Goal: Transaction & Acquisition: Purchase product/service

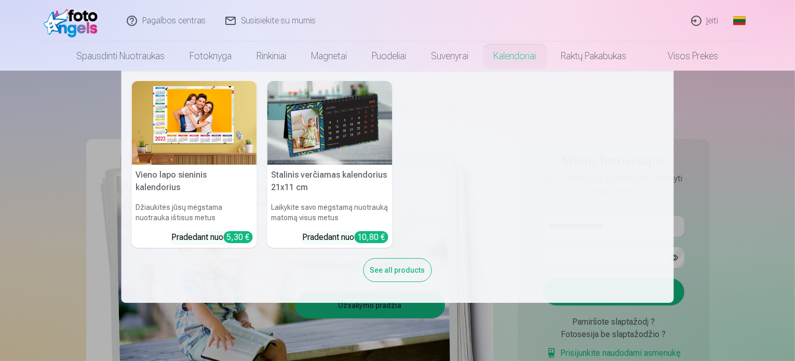
click at [701, 114] on nav "Vieno lapo sieninis [PERSON_NAME] jūsų mėgstama nuotrauka ištisus metus Pradeda…" at bounding box center [397, 187] width 795 height 232
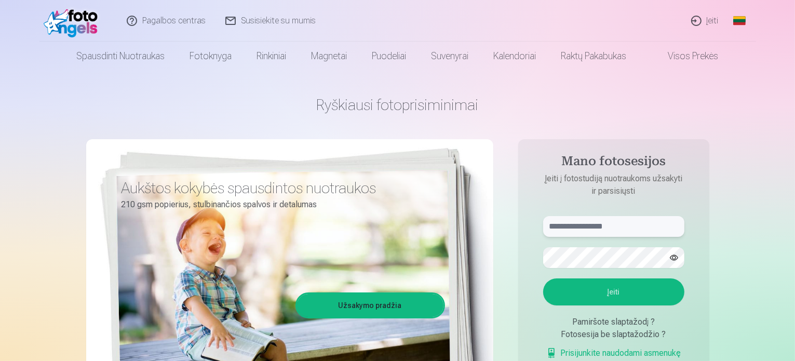
click at [630, 232] on input "text" at bounding box center [613, 226] width 141 height 21
type input "**********"
click at [621, 291] on button "Įeiti" at bounding box center [613, 291] width 141 height 27
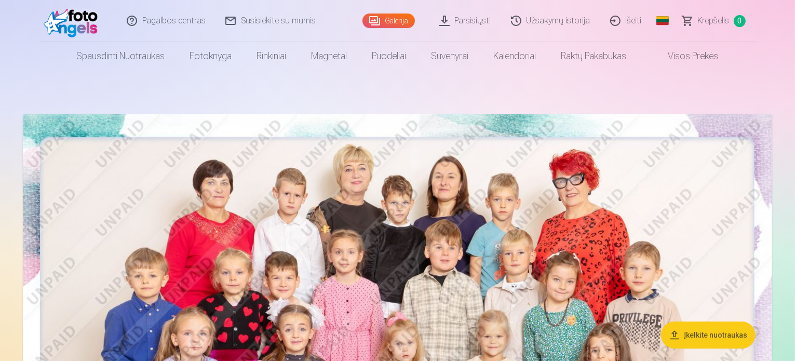
click at [708, 335] on button "Įkelkite nuotraukas" at bounding box center [708, 335] width 95 height 27
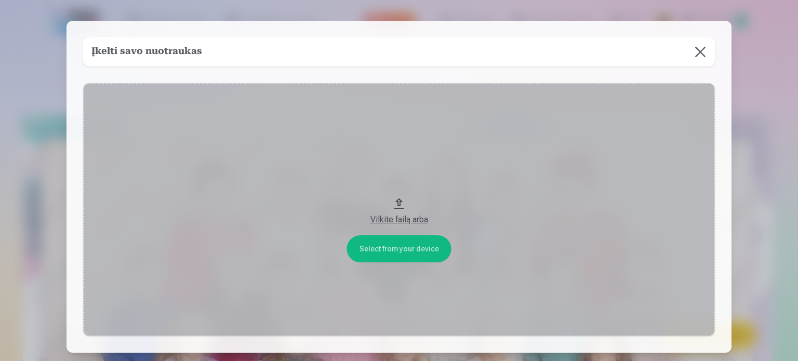
click at [700, 51] on button at bounding box center [700, 51] width 29 height 29
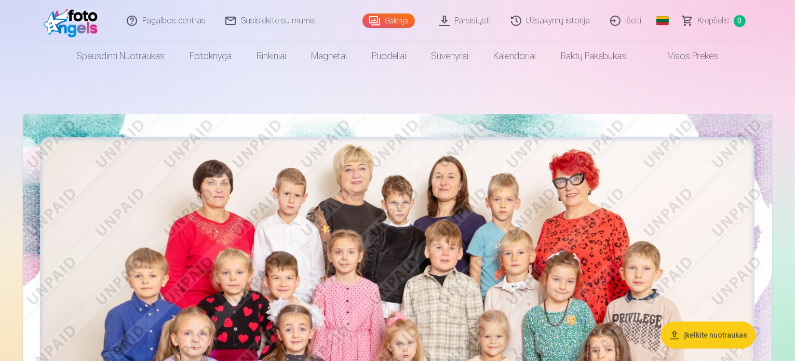
click at [349, 208] on img at bounding box center [398, 364] width 750 height 500
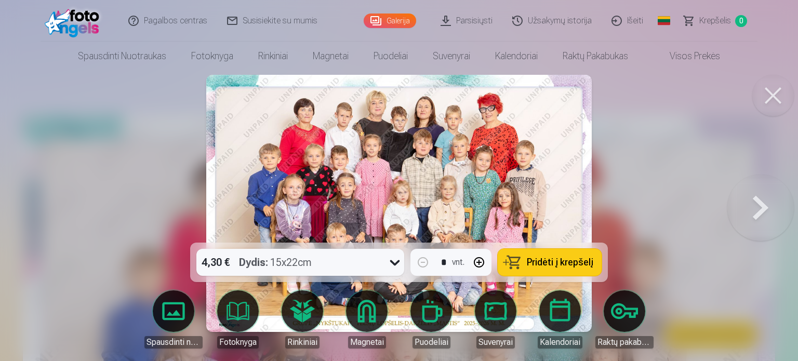
click at [394, 268] on icon at bounding box center [395, 262] width 17 height 17
click at [656, 196] on div at bounding box center [399, 180] width 798 height 361
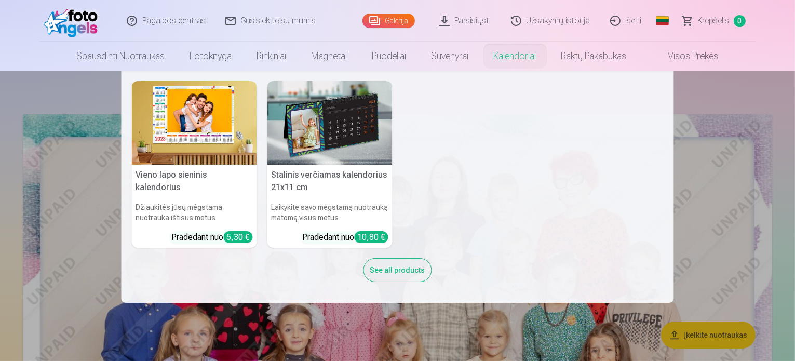
click at [684, 174] on nav "Vieno lapo sieninis kalendorius Džiaukitės jūsų mėgstama nuotrauka ištisus metu…" at bounding box center [397, 187] width 795 height 232
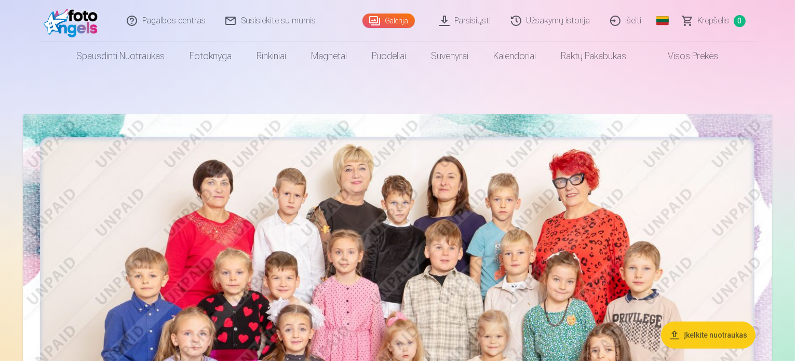
click at [490, 21] on link "Parsisiųsti" at bounding box center [466, 21] width 72 height 42
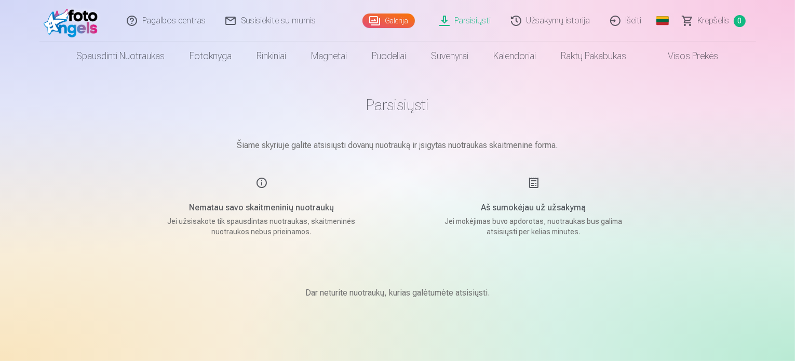
click at [397, 26] on link "Galerija" at bounding box center [389, 21] width 52 height 15
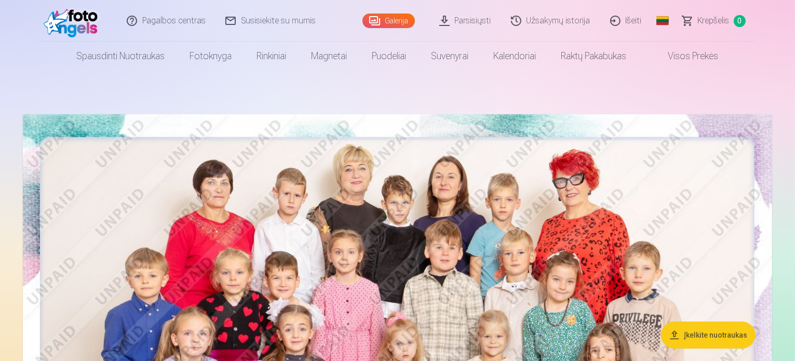
click at [368, 203] on img at bounding box center [398, 364] width 750 height 500
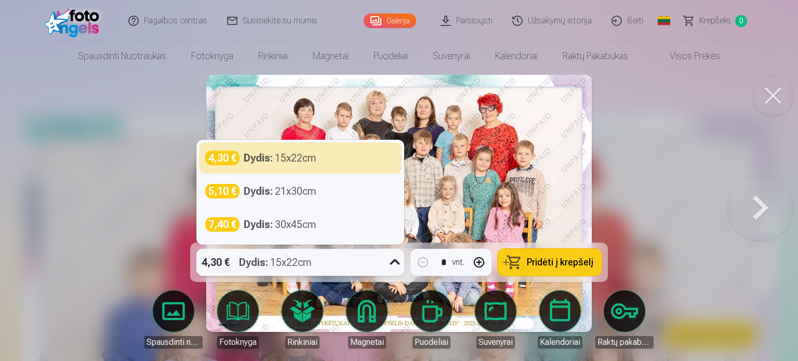
click at [397, 268] on icon at bounding box center [395, 262] width 17 height 17
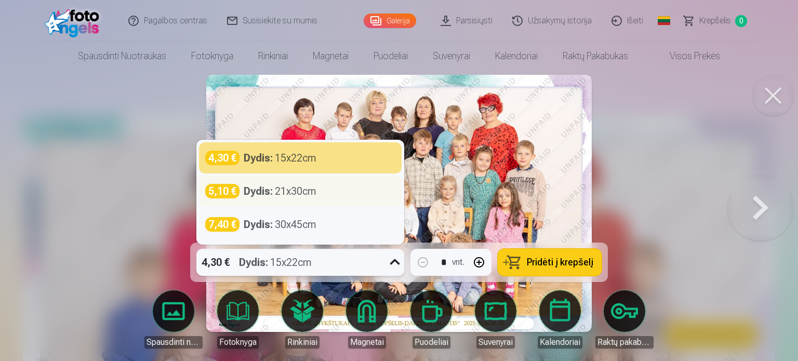
click at [316, 193] on div "Dydis : 21x30cm" at bounding box center [280, 191] width 73 height 15
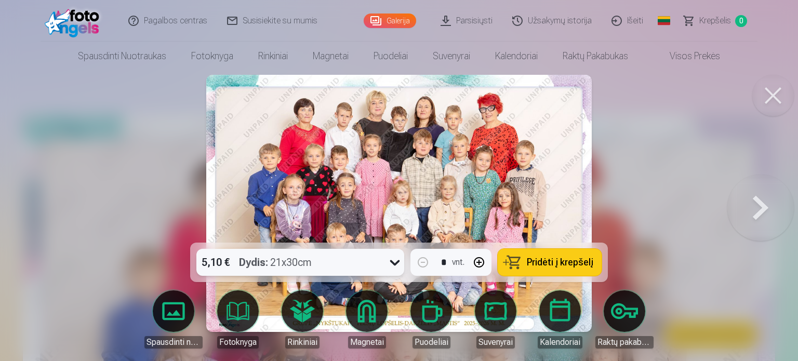
click at [562, 260] on span "Pridėti į krepšelį" at bounding box center [560, 262] width 67 height 9
click at [761, 207] on button at bounding box center [760, 204] width 67 height 58
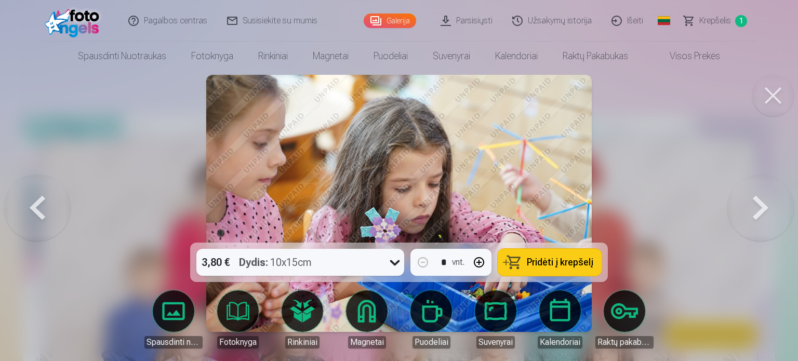
click at [759, 207] on button at bounding box center [760, 204] width 67 height 58
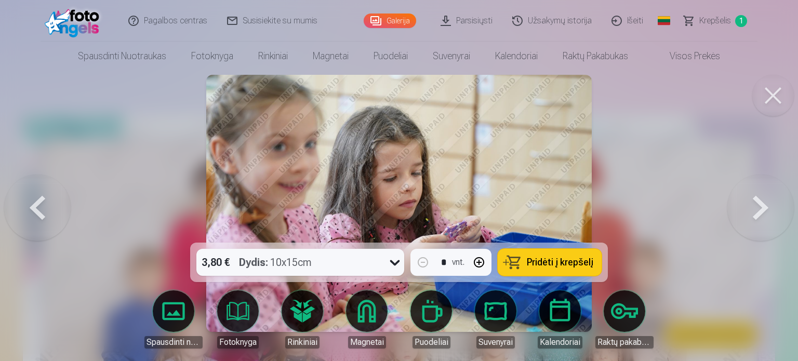
click at [756, 204] on button at bounding box center [760, 204] width 67 height 58
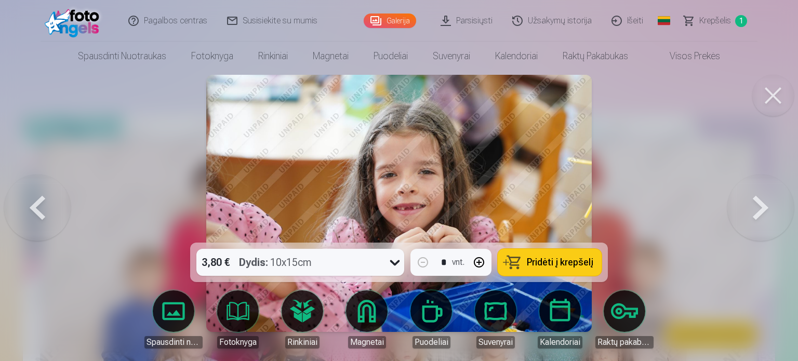
click at [756, 204] on button at bounding box center [760, 204] width 67 height 58
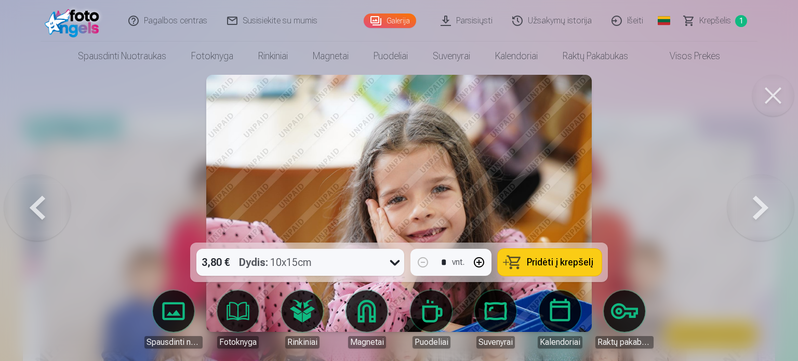
click at [756, 204] on button at bounding box center [760, 204] width 67 height 58
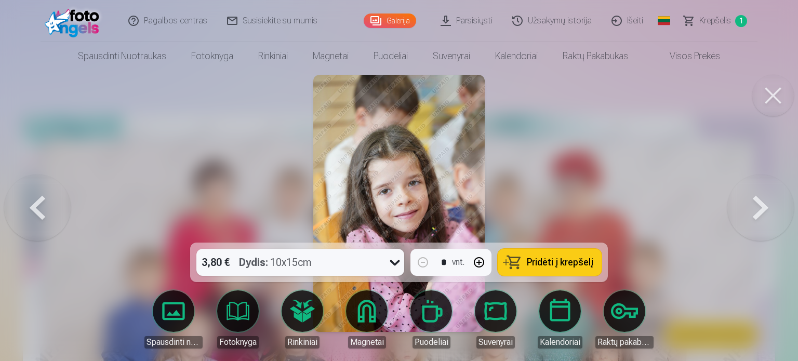
click at [756, 204] on button at bounding box center [760, 204] width 67 height 58
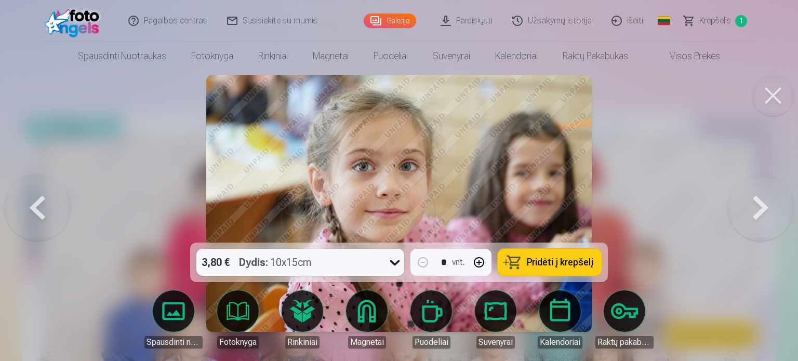
click at [756, 204] on button at bounding box center [760, 204] width 67 height 58
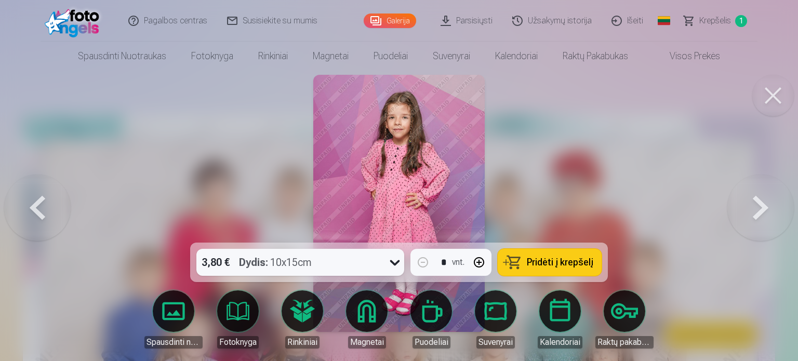
click at [756, 204] on button at bounding box center [760, 204] width 67 height 58
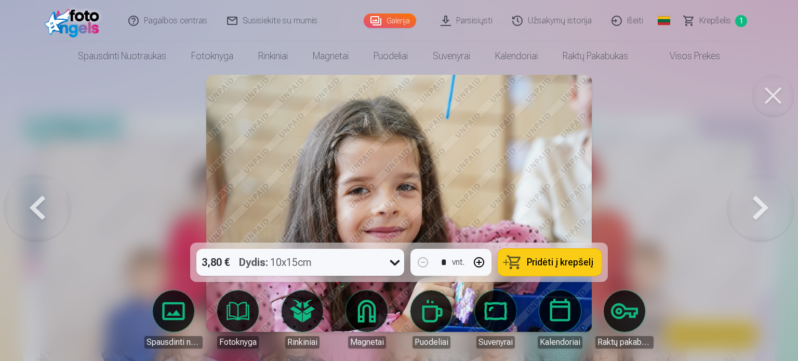
click at [756, 204] on button at bounding box center [760, 204] width 67 height 58
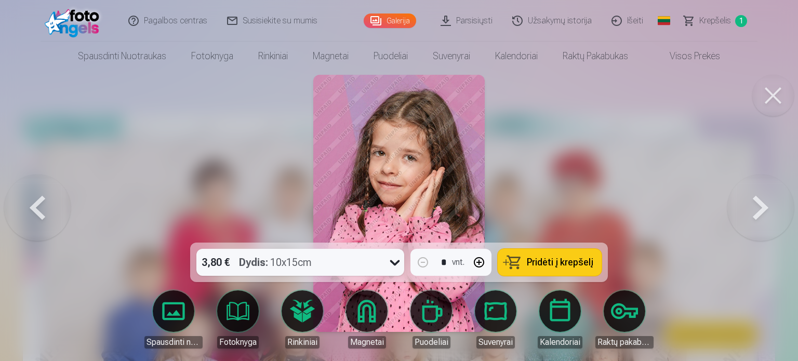
click at [756, 204] on button at bounding box center [760, 204] width 67 height 58
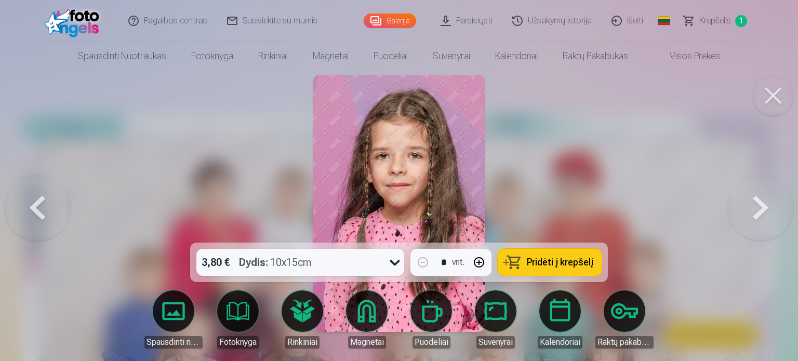
click at [756, 204] on button at bounding box center [760, 204] width 67 height 58
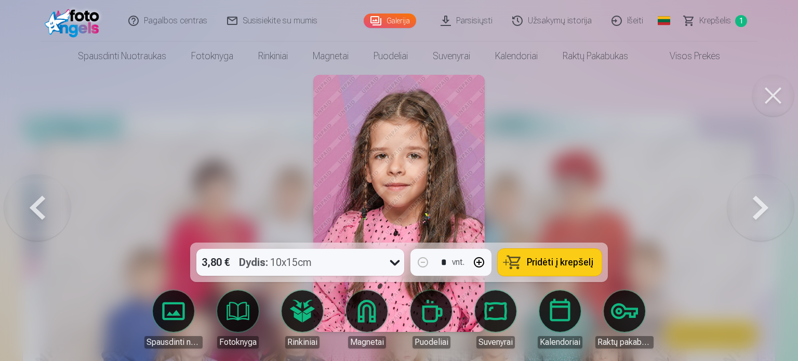
click at [756, 204] on button at bounding box center [760, 204] width 67 height 58
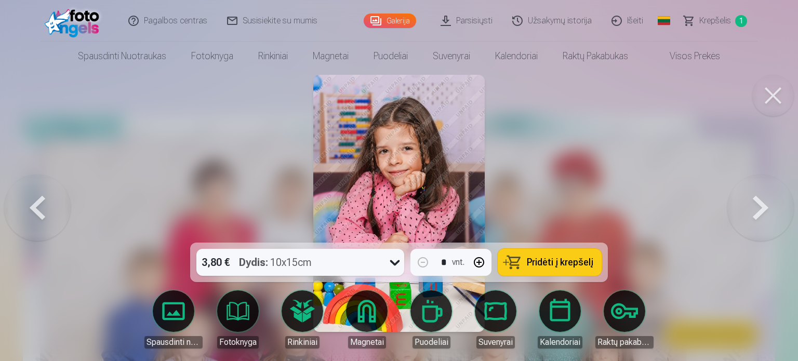
click at [567, 258] on span "Pridėti į krepšelį" at bounding box center [560, 262] width 67 height 9
click at [759, 201] on button at bounding box center [760, 204] width 67 height 58
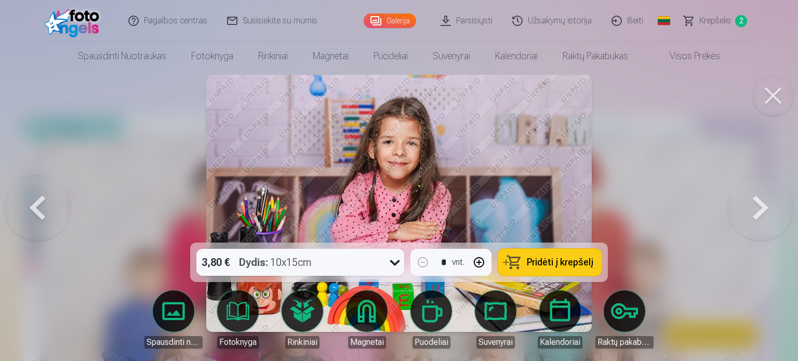
click at [559, 261] on span "Pridėti į krepšelį" at bounding box center [560, 262] width 67 height 9
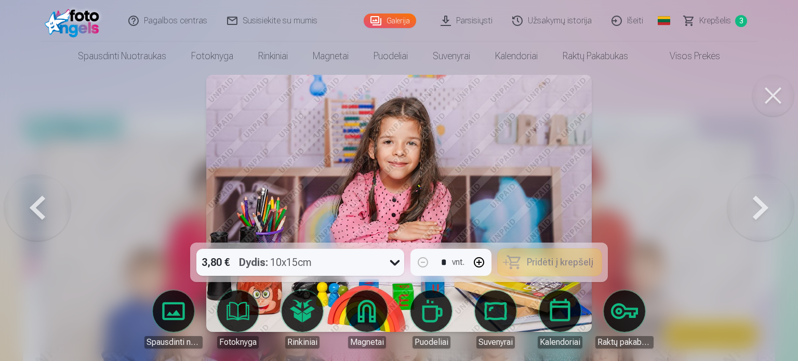
click at [759, 202] on button at bounding box center [760, 204] width 67 height 58
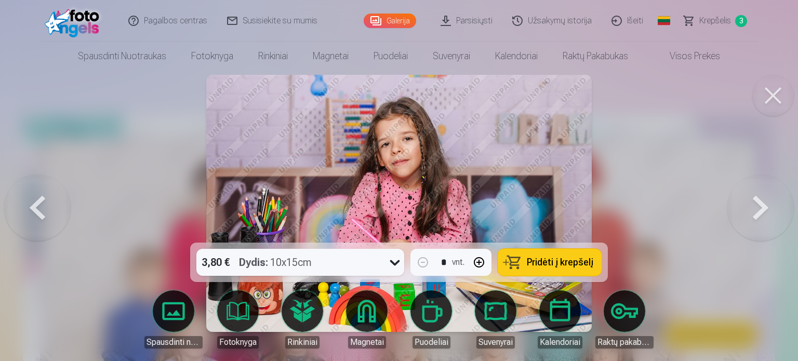
click at [560, 258] on span "Pridėti į krepšelį" at bounding box center [560, 262] width 67 height 9
click at [759, 205] on button at bounding box center [760, 204] width 67 height 58
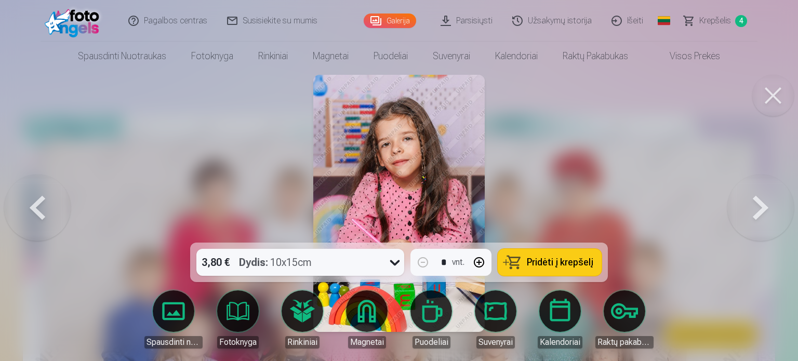
click at [759, 205] on button at bounding box center [760, 204] width 67 height 58
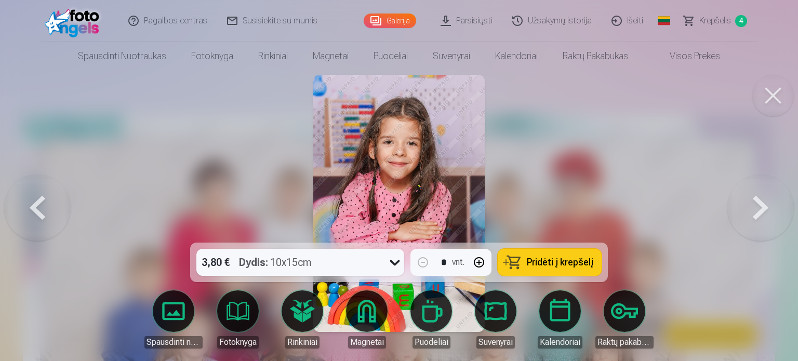
click at [759, 205] on button at bounding box center [760, 204] width 67 height 58
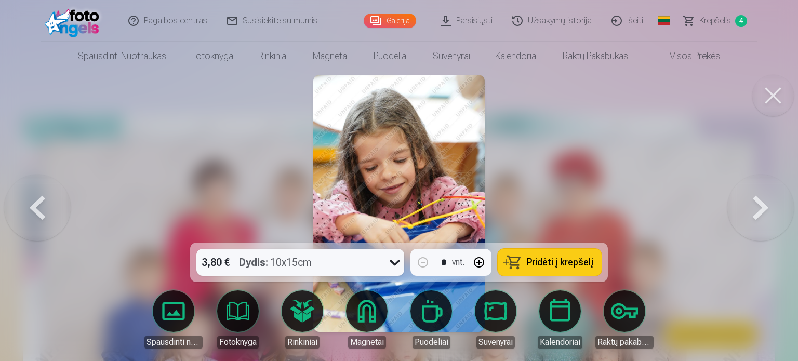
click at [759, 205] on button at bounding box center [760, 204] width 67 height 58
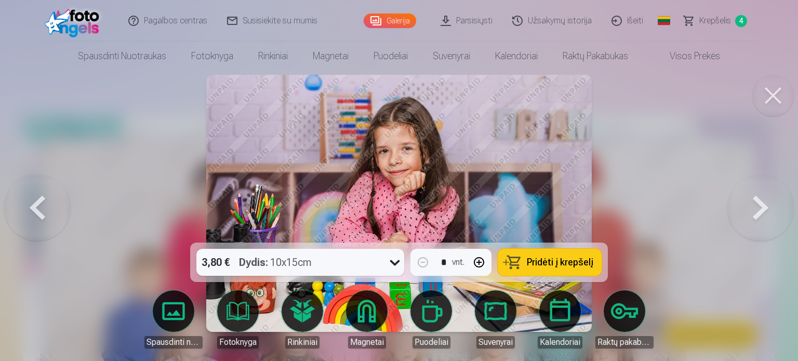
click at [529, 261] on span "Pridėti į krepšelį" at bounding box center [560, 262] width 67 height 9
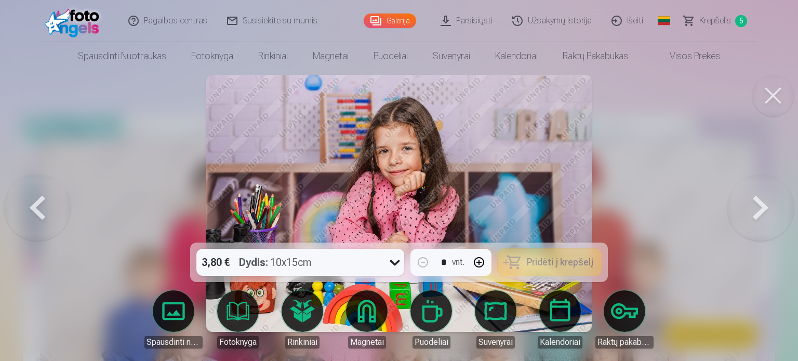
click at [768, 214] on button at bounding box center [760, 204] width 67 height 58
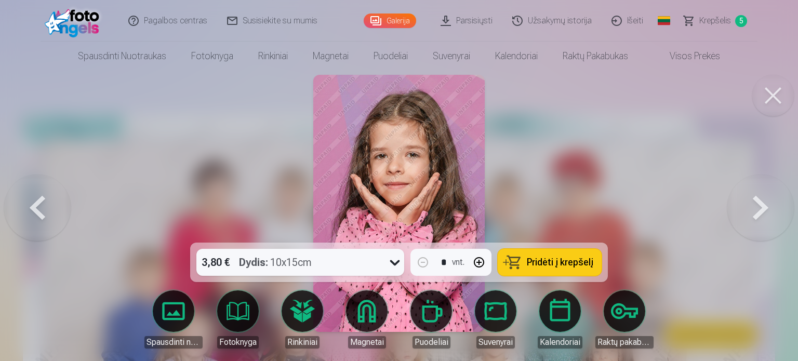
click at [768, 214] on button at bounding box center [760, 204] width 67 height 58
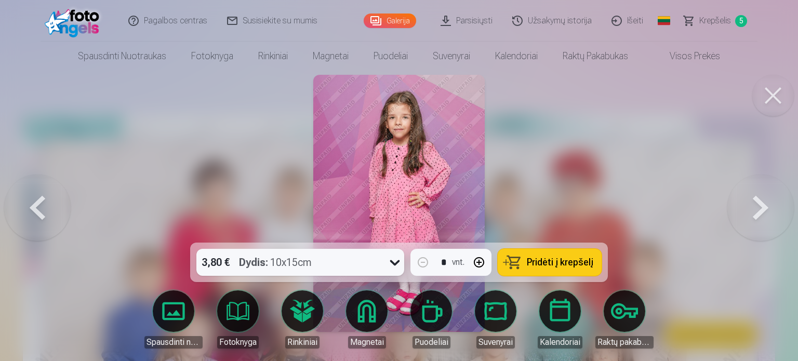
click at [546, 254] on button "Pridėti į krepšelį" at bounding box center [550, 262] width 104 height 27
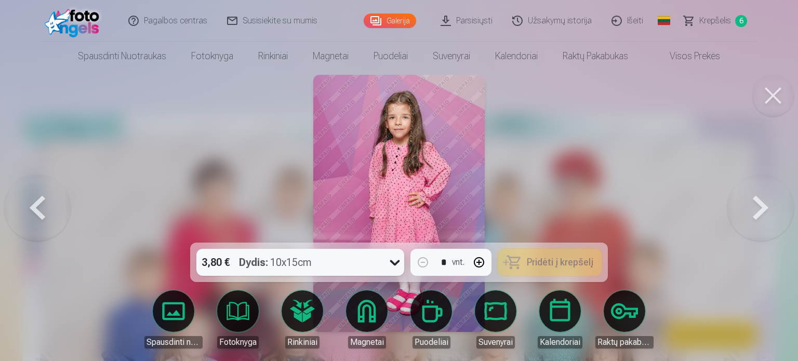
click at [761, 205] on button at bounding box center [760, 204] width 67 height 58
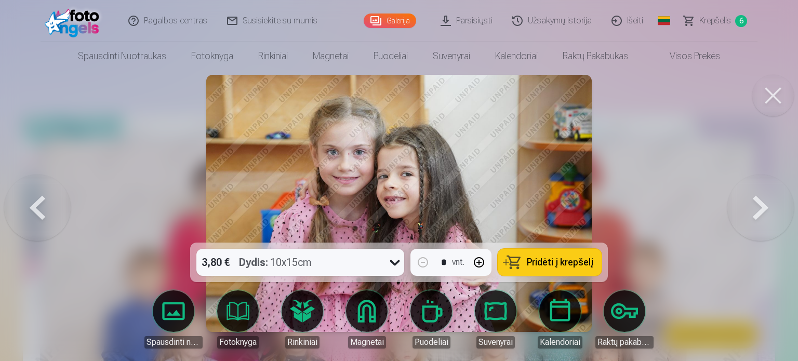
click at [761, 205] on button at bounding box center [760, 204] width 67 height 58
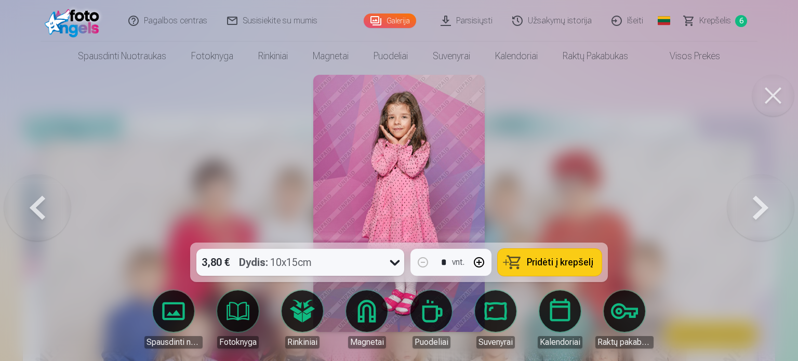
click at [761, 205] on button at bounding box center [760, 204] width 67 height 58
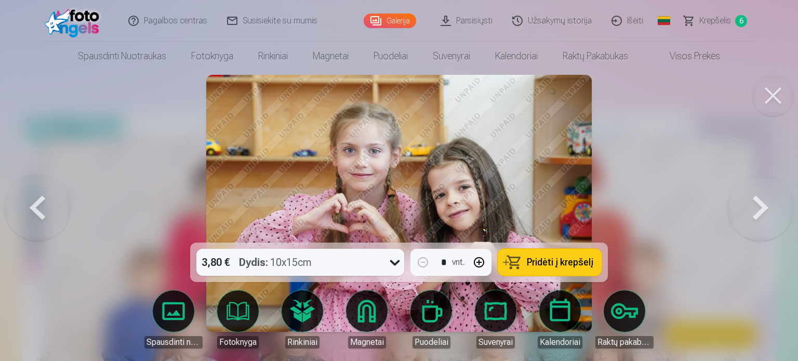
click at [761, 205] on button at bounding box center [760, 204] width 67 height 58
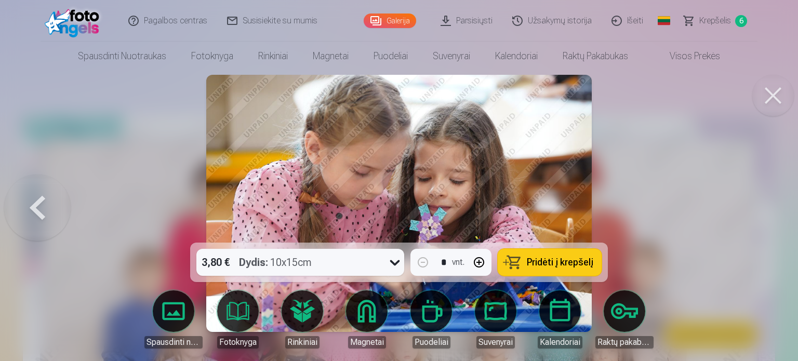
click at [761, 205] on div at bounding box center [399, 180] width 798 height 361
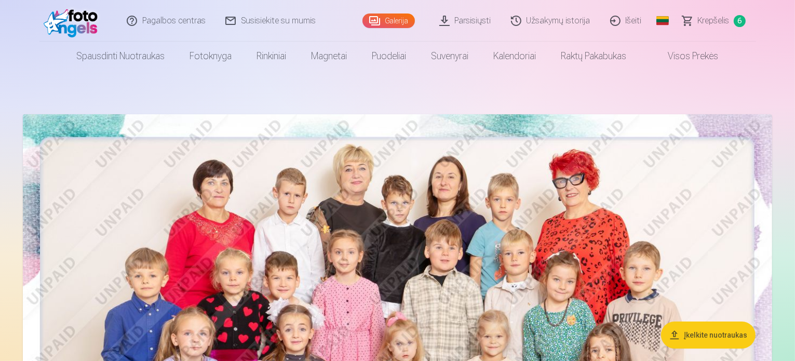
click at [462, 220] on img at bounding box center [398, 364] width 750 height 500
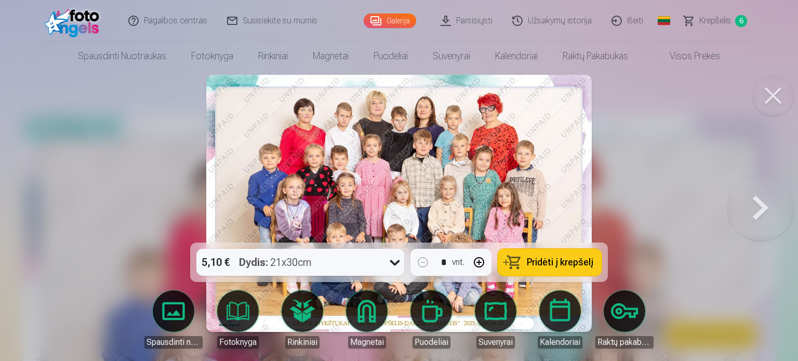
click at [759, 206] on button at bounding box center [760, 204] width 67 height 58
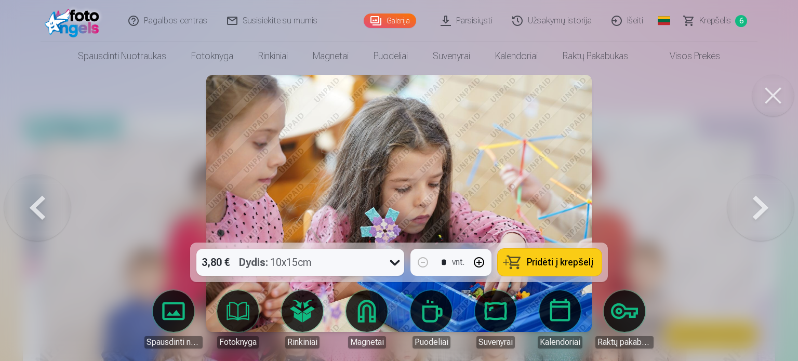
click at [759, 206] on button at bounding box center [760, 204] width 67 height 58
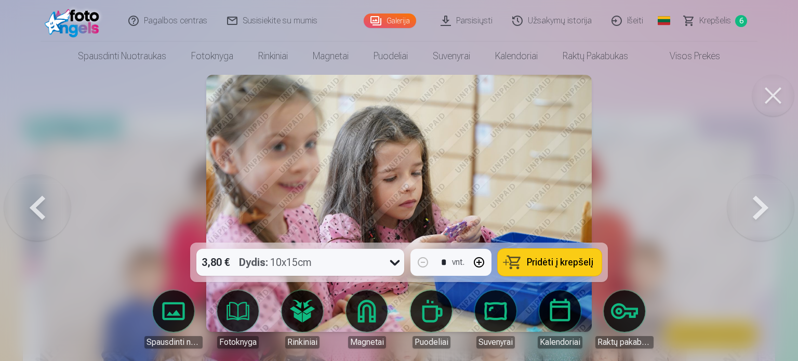
click at [759, 206] on button at bounding box center [760, 204] width 67 height 58
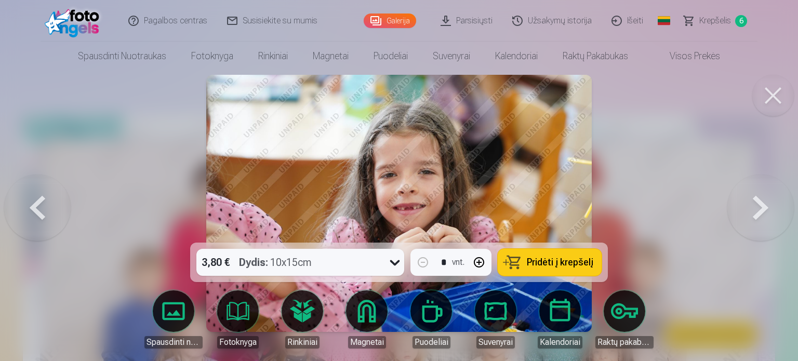
click at [759, 206] on button at bounding box center [760, 204] width 67 height 58
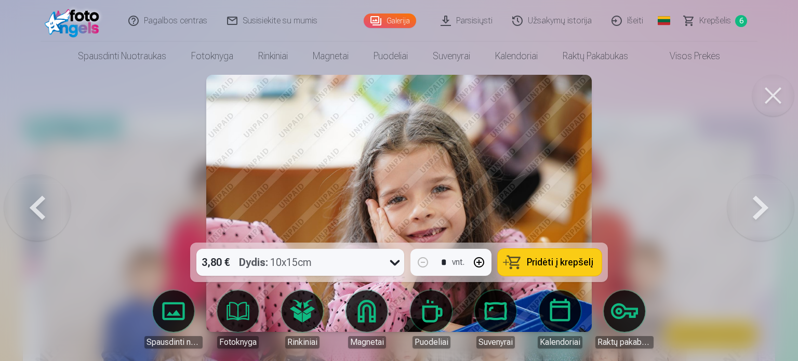
click at [759, 206] on button at bounding box center [760, 204] width 67 height 58
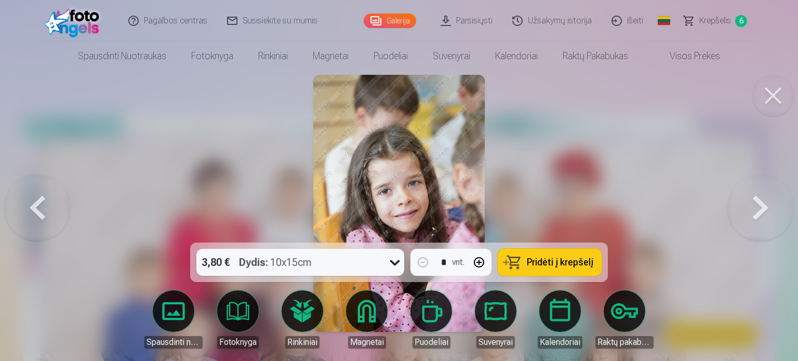
click at [759, 206] on button at bounding box center [760, 204] width 67 height 58
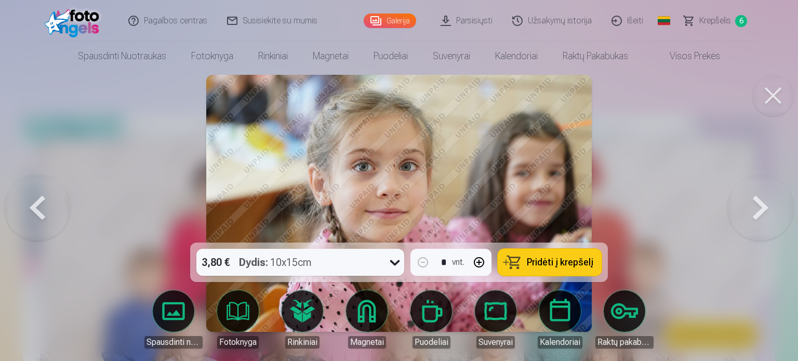
click at [759, 206] on button at bounding box center [760, 204] width 67 height 58
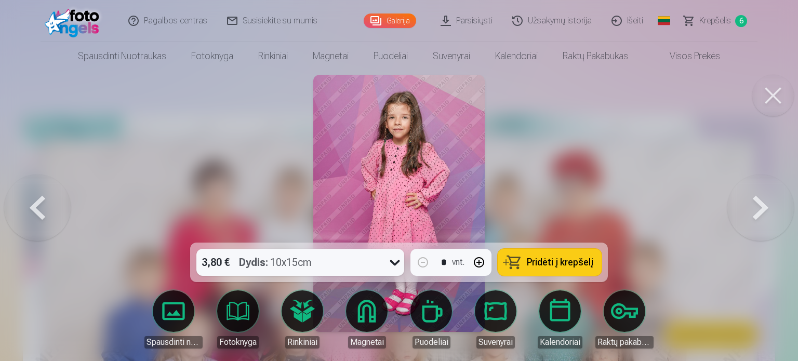
click at [759, 206] on button at bounding box center [760, 204] width 67 height 58
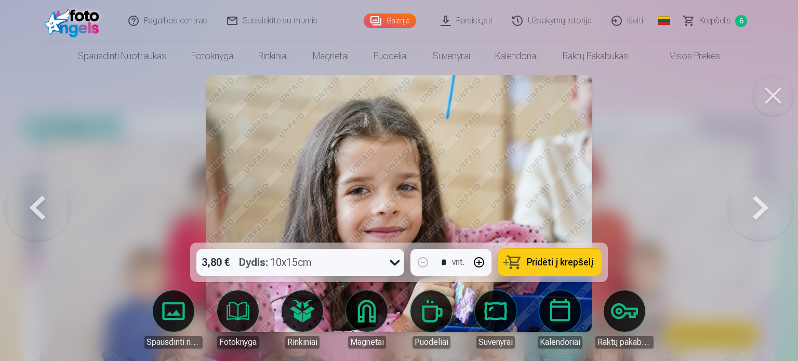
click at [759, 206] on button at bounding box center [760, 204] width 67 height 58
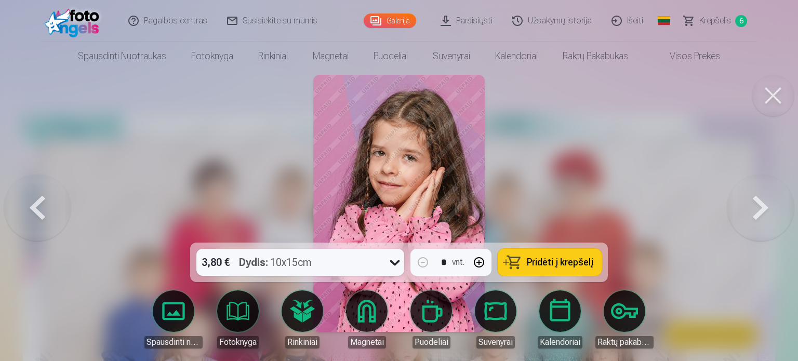
click at [759, 206] on button at bounding box center [760, 204] width 67 height 58
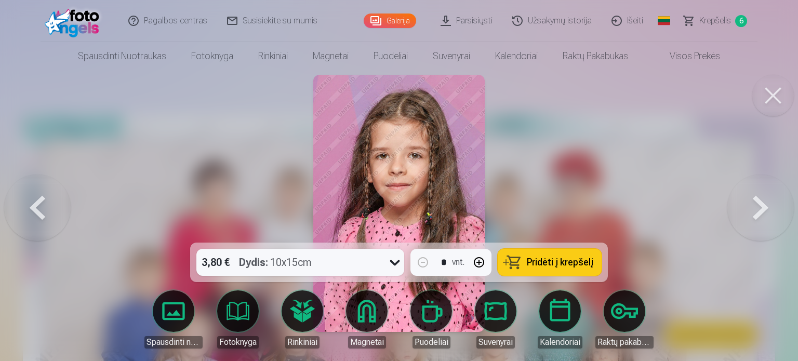
click at [759, 206] on button at bounding box center [760, 204] width 67 height 58
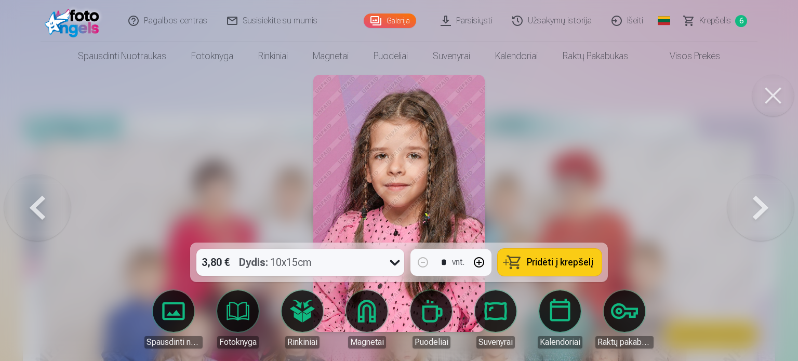
click at [759, 206] on button at bounding box center [760, 204] width 67 height 58
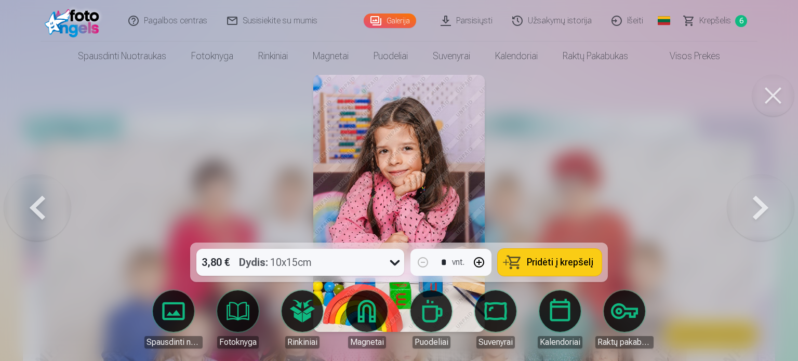
click at [759, 206] on button at bounding box center [760, 204] width 67 height 58
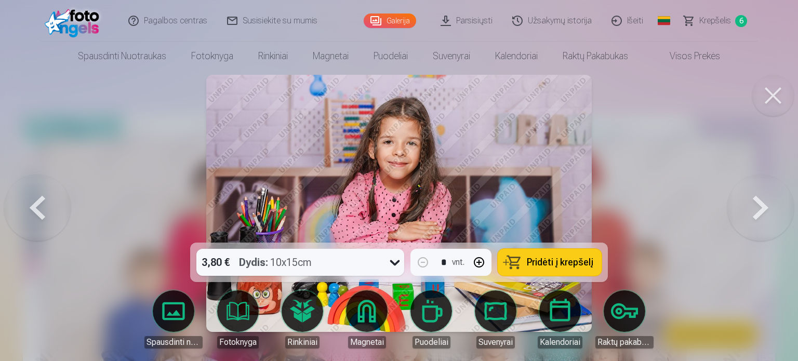
click at [759, 206] on button at bounding box center [760, 204] width 67 height 58
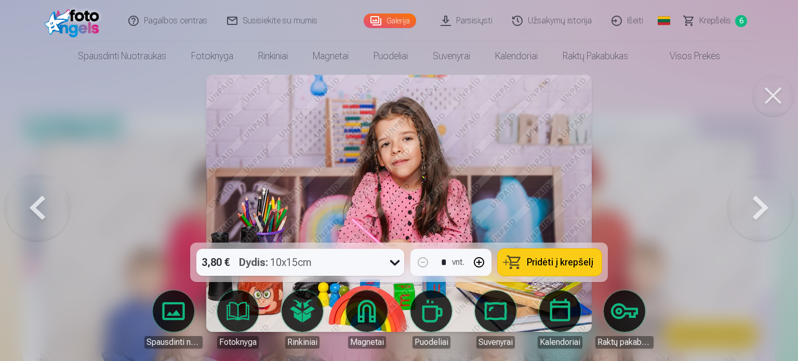
click at [759, 206] on button at bounding box center [760, 204] width 67 height 58
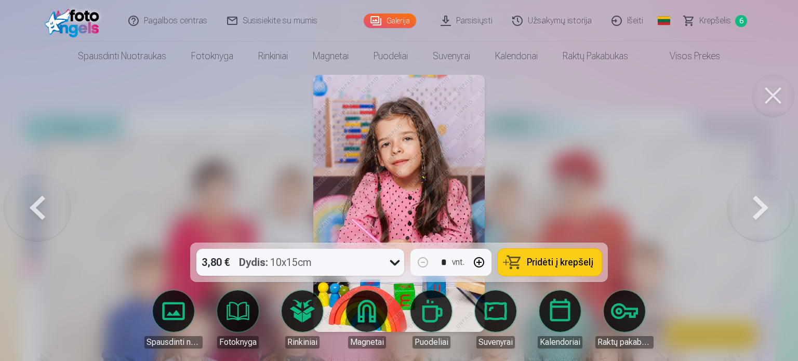
click at [759, 206] on button at bounding box center [760, 204] width 67 height 58
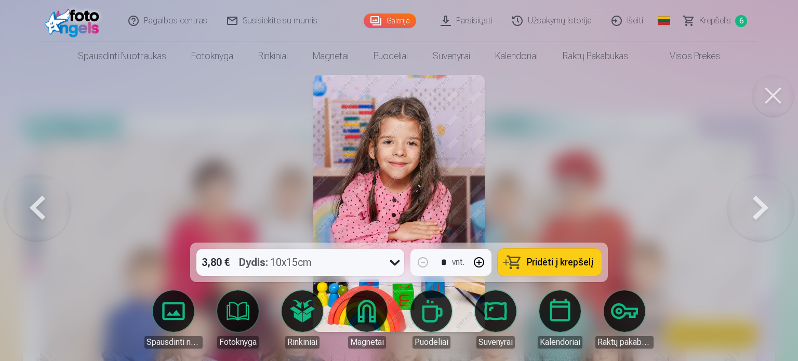
click at [759, 206] on button at bounding box center [760, 204] width 67 height 58
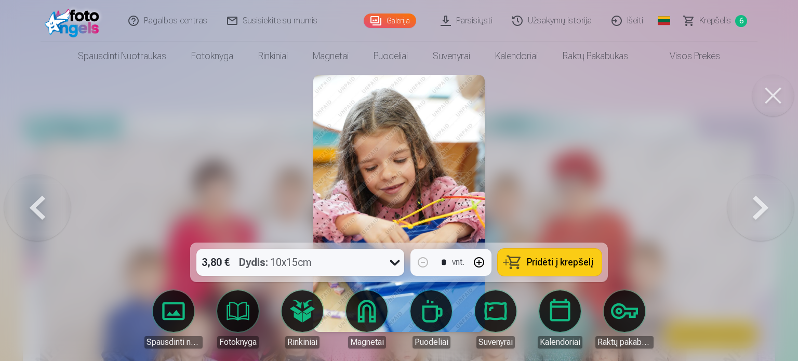
click at [759, 206] on button at bounding box center [760, 204] width 67 height 58
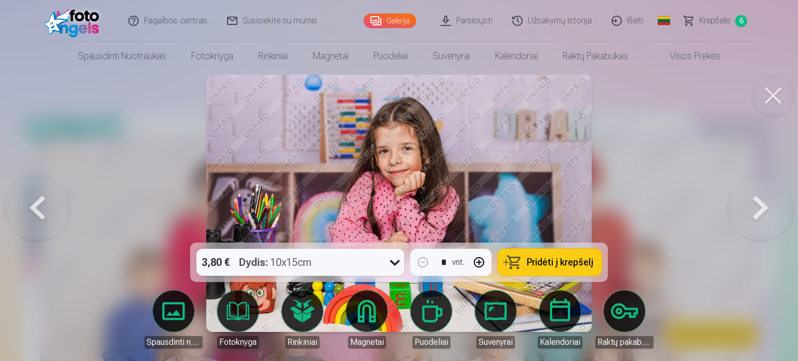
click at [759, 206] on button at bounding box center [760, 204] width 67 height 58
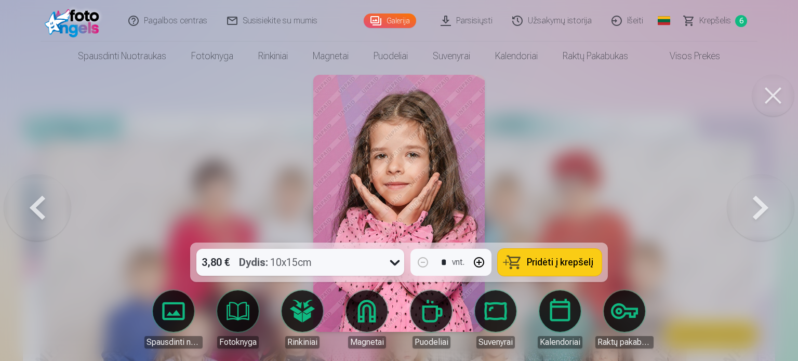
click at [759, 206] on button at bounding box center [760, 204] width 67 height 58
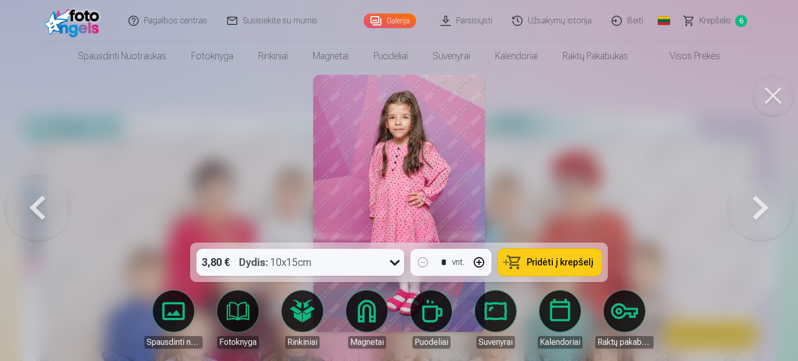
click at [759, 206] on button at bounding box center [760, 204] width 67 height 58
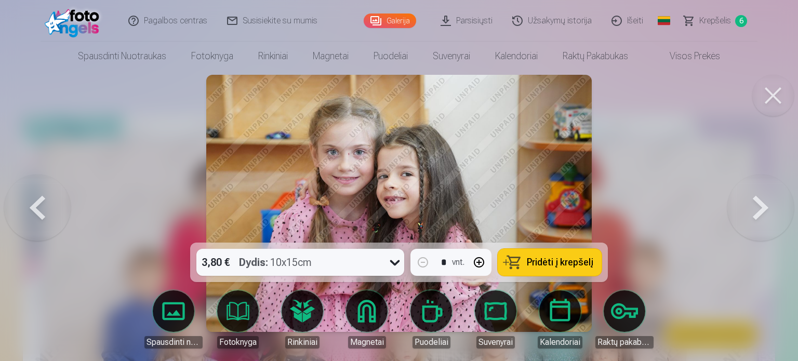
click at [562, 261] on span "Pridėti į krepšelį" at bounding box center [560, 262] width 67 height 9
click at [567, 309] on body "Pagalbos centras Susisiekite su mumis Galerija Parsisiųsti Užsakymų istorija Iš…" at bounding box center [399, 180] width 798 height 361
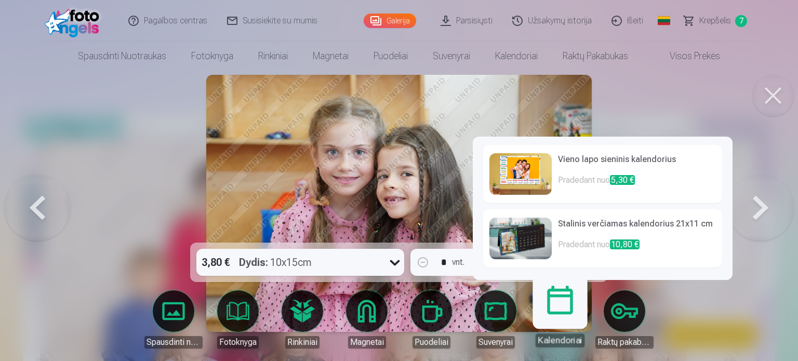
click at [556, 291] on link "Kalendoriai" at bounding box center [560, 315] width 64 height 64
click at [537, 236] on img at bounding box center [520, 239] width 62 height 42
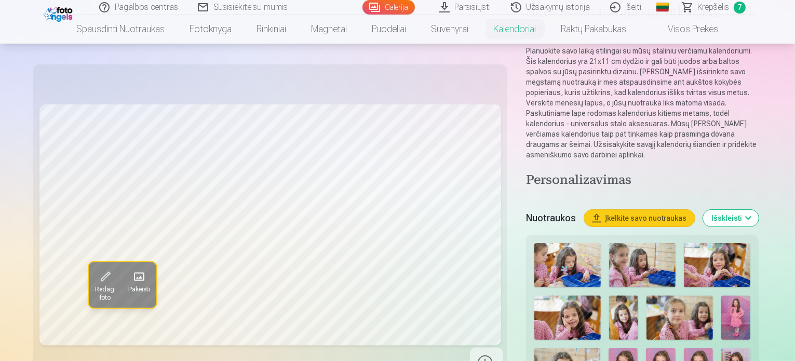
scroll to position [103, 0]
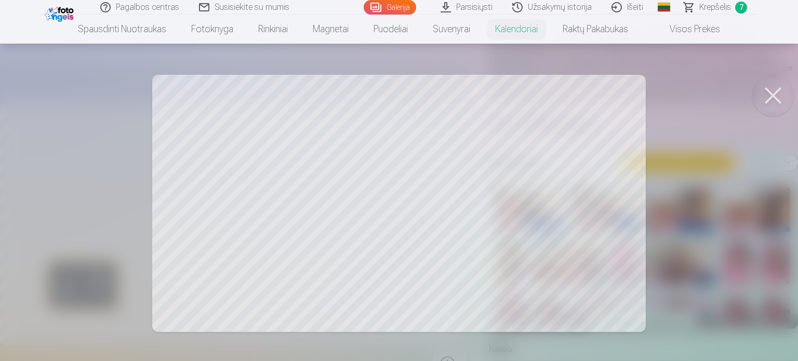
click at [777, 96] on button at bounding box center [773, 96] width 42 height 42
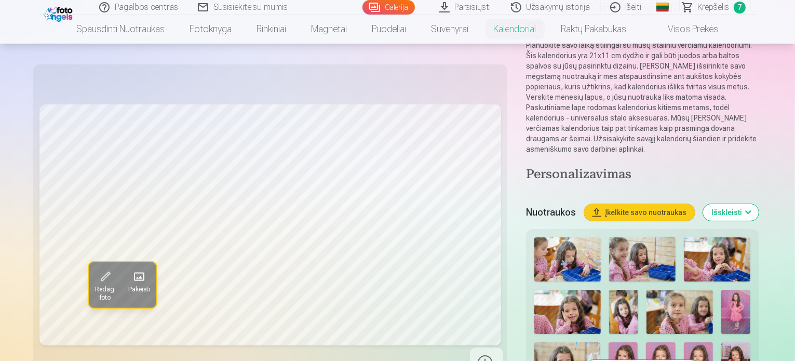
click at [609, 290] on img at bounding box center [624, 312] width 30 height 44
click at [722, 342] on img at bounding box center [736, 364] width 29 height 44
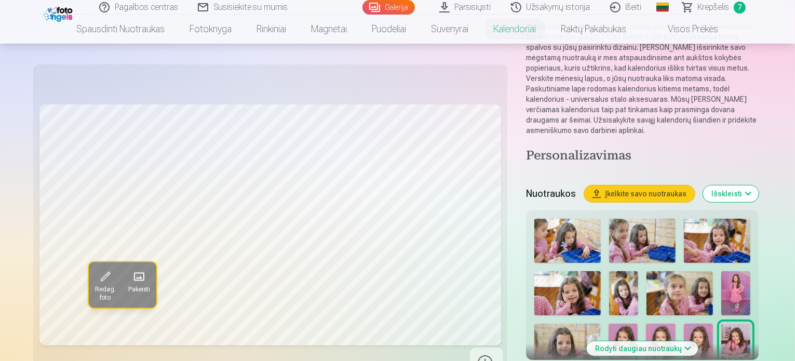
scroll to position [124, 0]
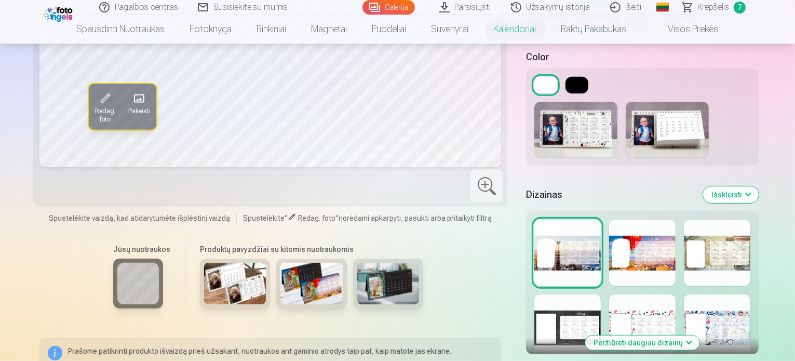
scroll to position [555, 0]
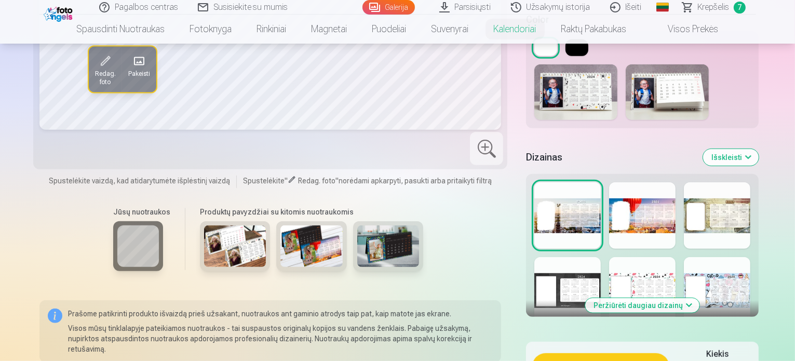
click at [675, 182] on div at bounding box center [642, 215] width 67 height 67
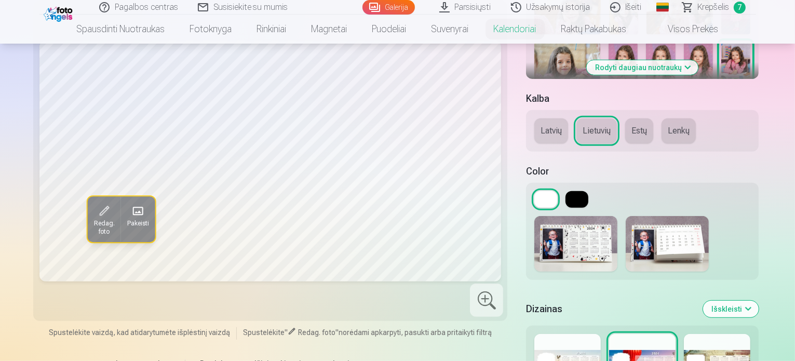
scroll to position [430, 0]
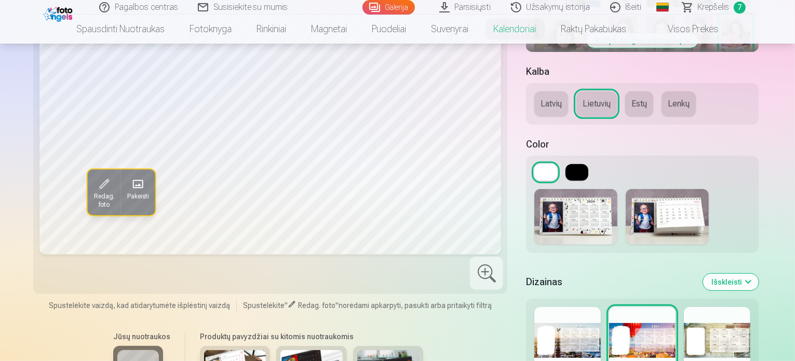
click at [539, 189] on img at bounding box center [576, 217] width 83 height 56
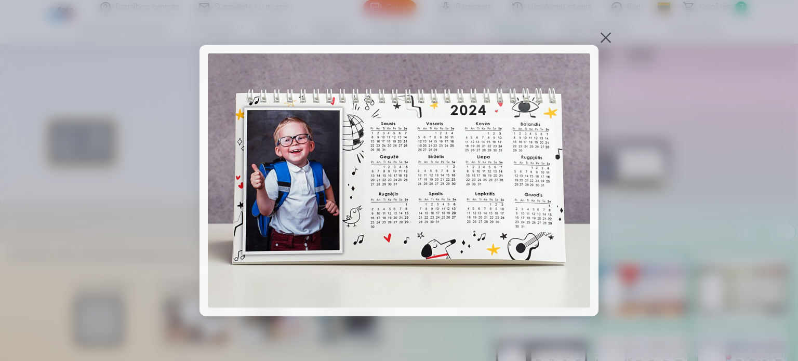
click at [605, 36] on div at bounding box center [606, 37] width 15 height 15
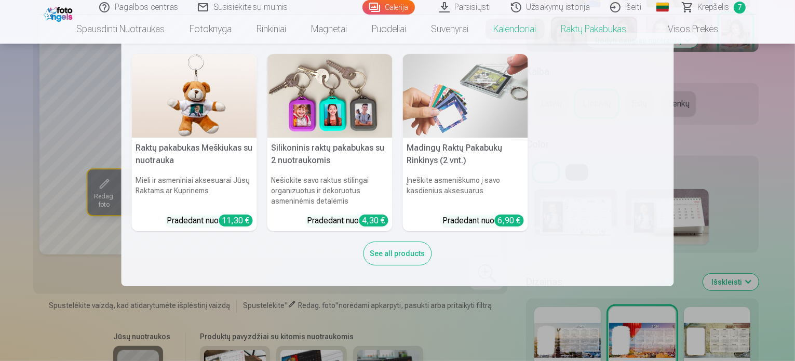
click at [704, 153] on nav "Raktų pakabukas Meškiukas su nuotrauka Mieli ir asmeniniai aksesuarai Jūsų Rakt…" at bounding box center [397, 165] width 795 height 243
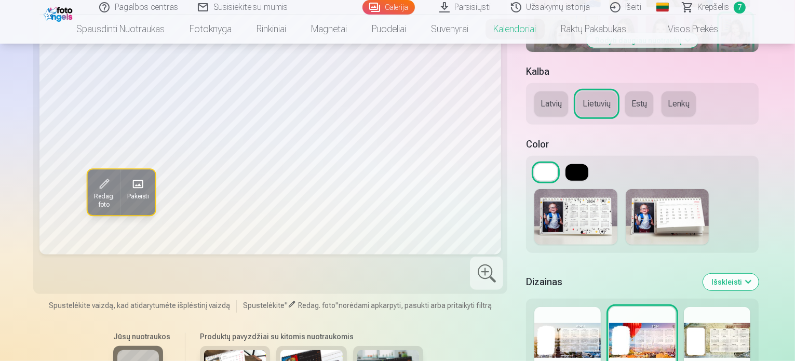
click at [626, 189] on img at bounding box center [667, 217] width 83 height 56
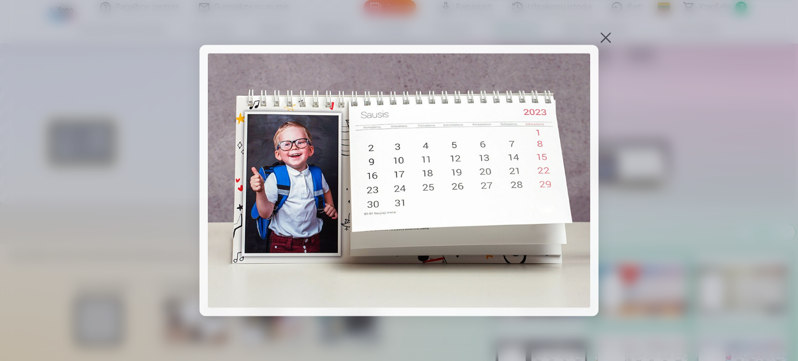
click at [607, 39] on div at bounding box center [606, 37] width 15 height 15
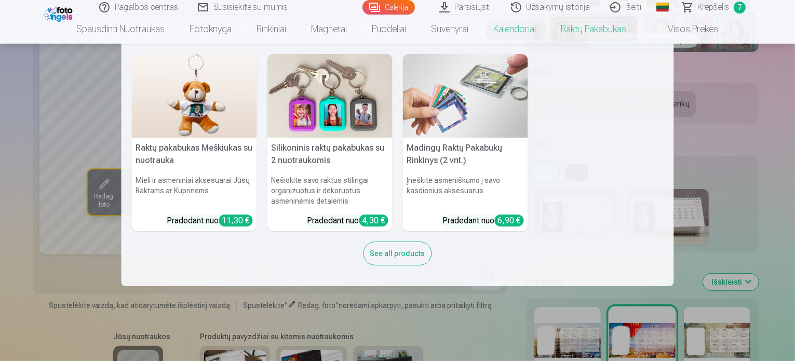
click at [710, 70] on nav "Raktų pakabukas Meškiukas su nuotrauka Mieli ir asmeniniai aksesuarai Jūsų Rakt…" at bounding box center [397, 165] width 795 height 243
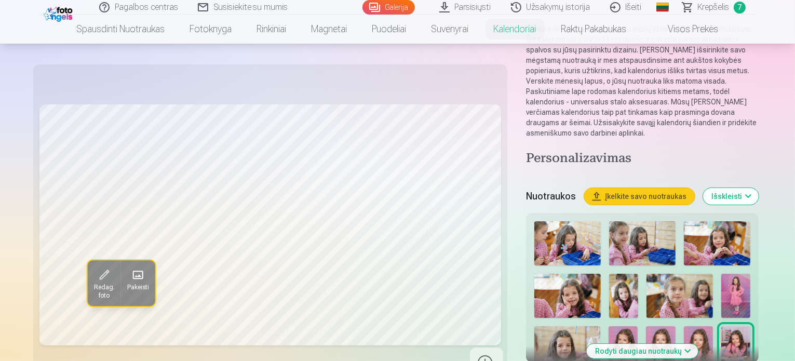
scroll to position [118, 0]
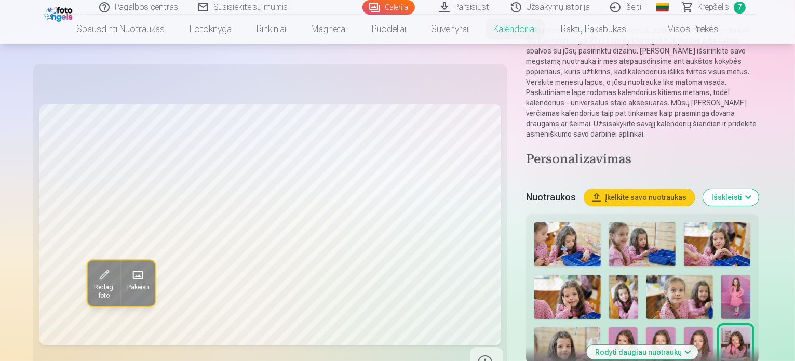
click at [601, 275] on img at bounding box center [568, 297] width 66 height 44
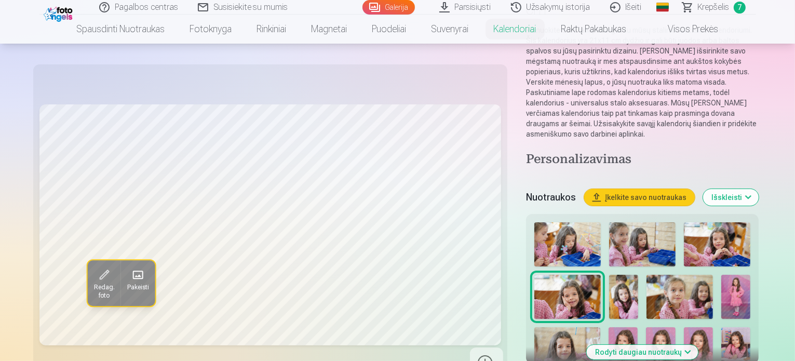
click at [609, 275] on img at bounding box center [624, 297] width 30 height 44
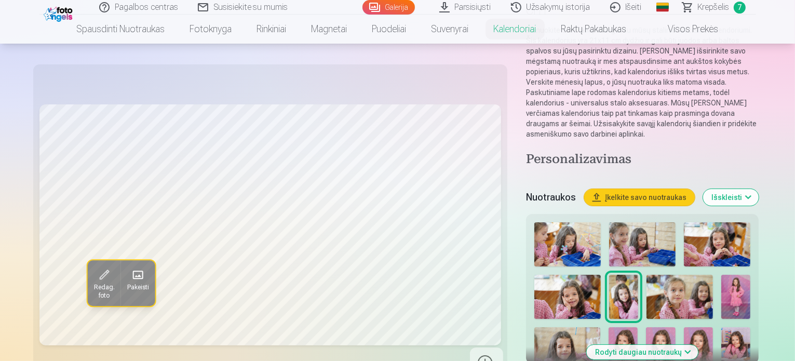
click at [722, 327] on img at bounding box center [736, 349] width 29 height 44
click at [680, 345] on button "Rodyti daugiau nuotraukų" at bounding box center [643, 352] width 112 height 15
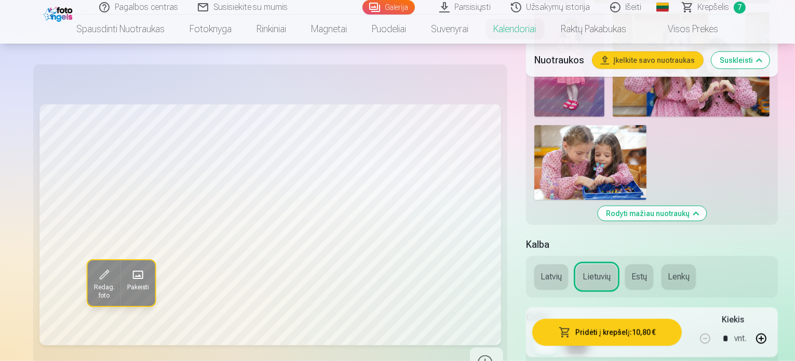
scroll to position [991, 0]
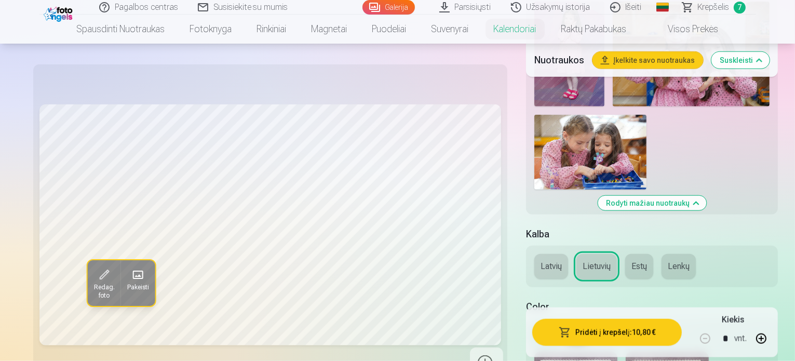
click at [566, 327] on button at bounding box center [577, 335] width 23 height 17
click at [535, 327] on button at bounding box center [546, 335] width 23 height 17
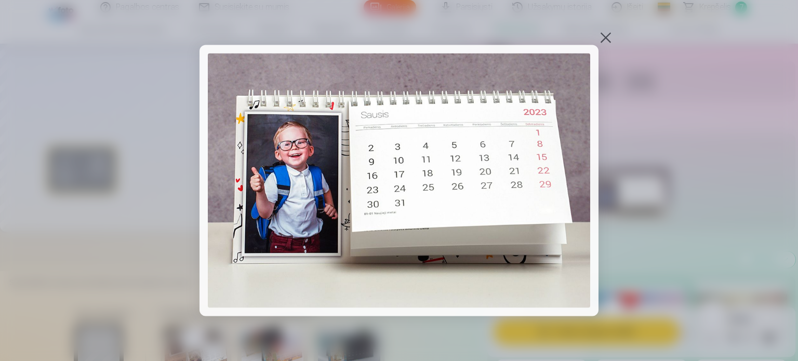
click at [606, 32] on div at bounding box center [606, 37] width 15 height 15
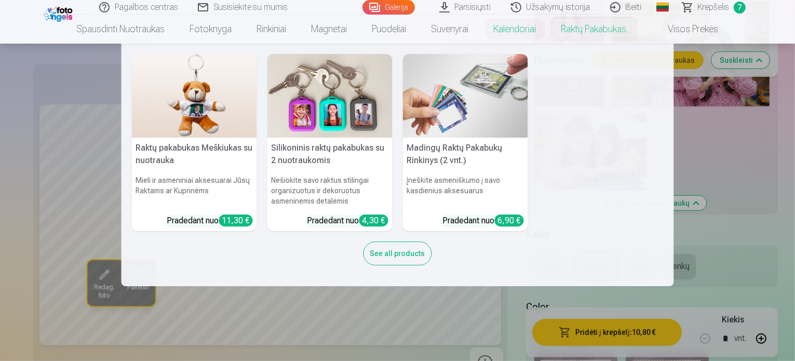
click at [729, 144] on nav "Raktų pakabukas Meškiukas su nuotrauka Mieli ir asmeniniai aksesuarai Jūsų Rakt…" at bounding box center [397, 165] width 795 height 243
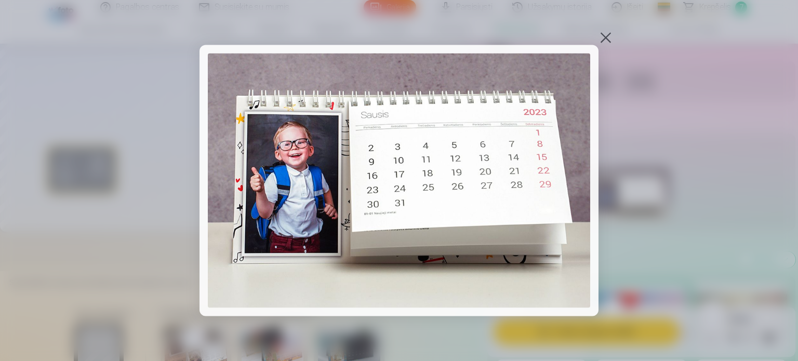
click at [602, 41] on div at bounding box center [606, 37] width 15 height 15
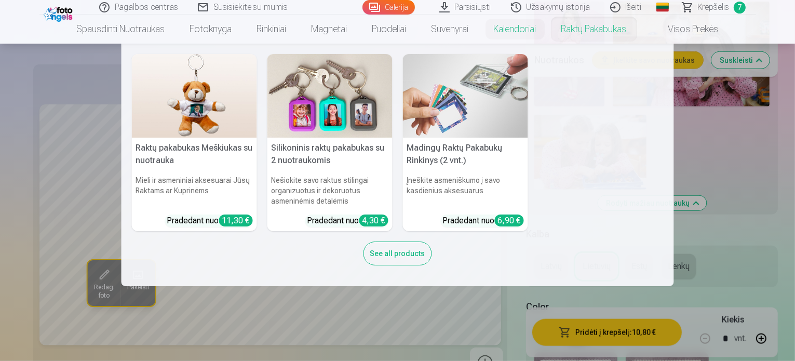
click at [680, 104] on nav "Raktų pakabukas Meškiukas su nuotrauka Mieli ir asmeniniai aksesuarai Jūsų Rakt…" at bounding box center [397, 165] width 795 height 243
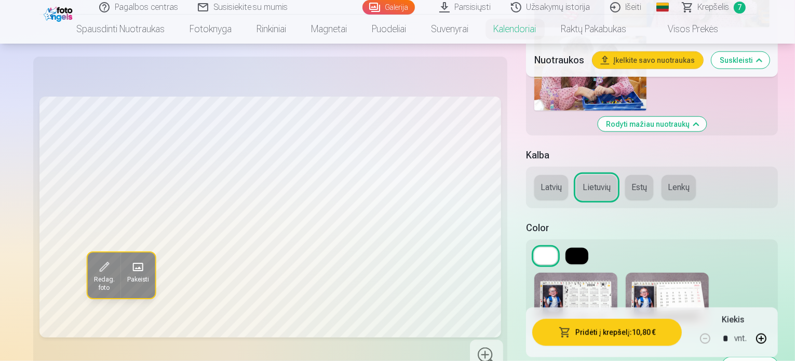
scroll to position [1074, 0]
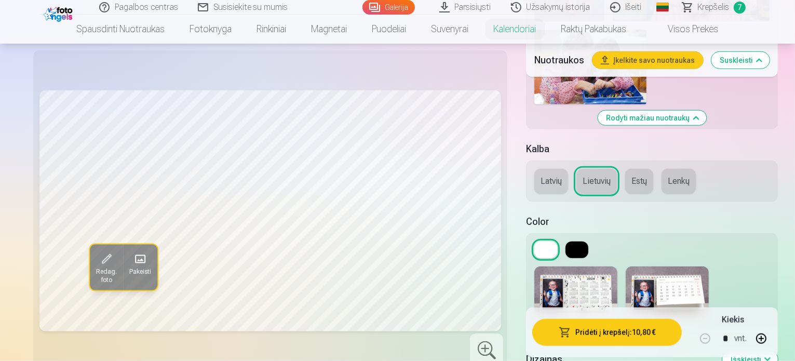
scroll to position [1178, 0]
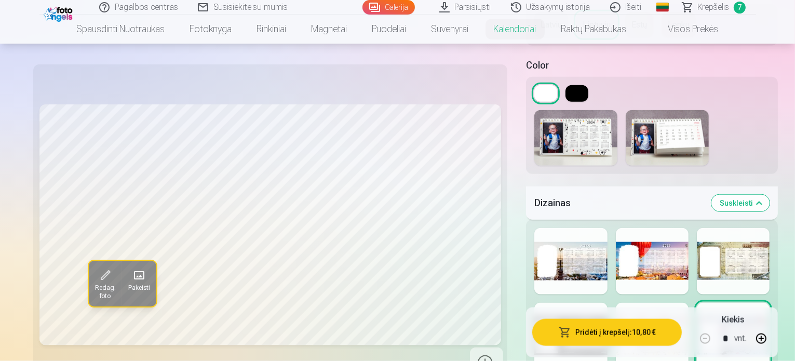
scroll to position [1241, 0]
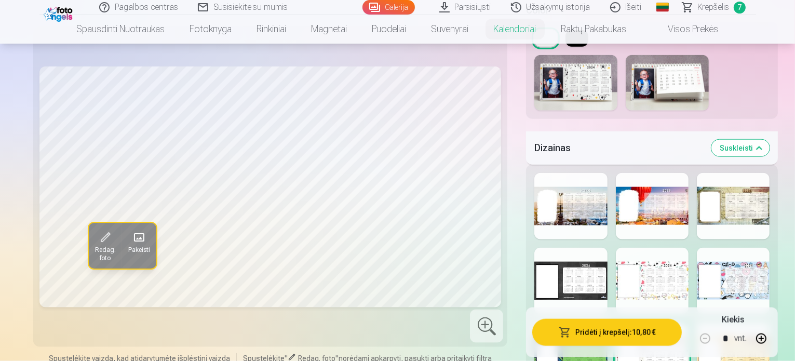
scroll to position [1303, 0]
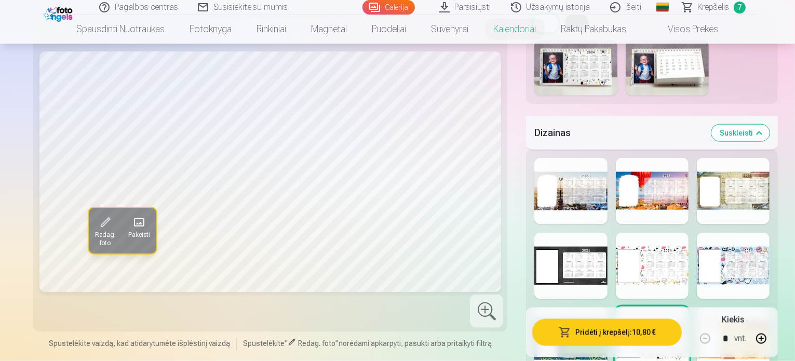
click at [754, 308] on div at bounding box center [733, 341] width 73 height 67
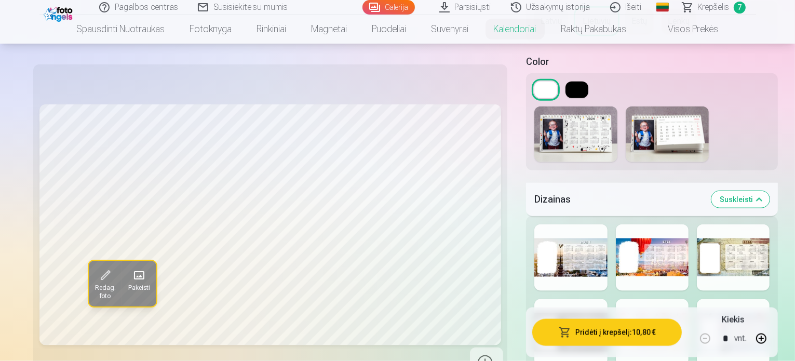
scroll to position [1261, 0]
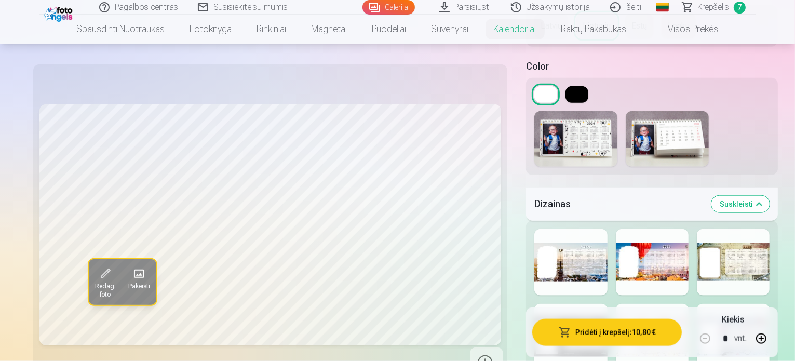
scroll to position [1241, 0]
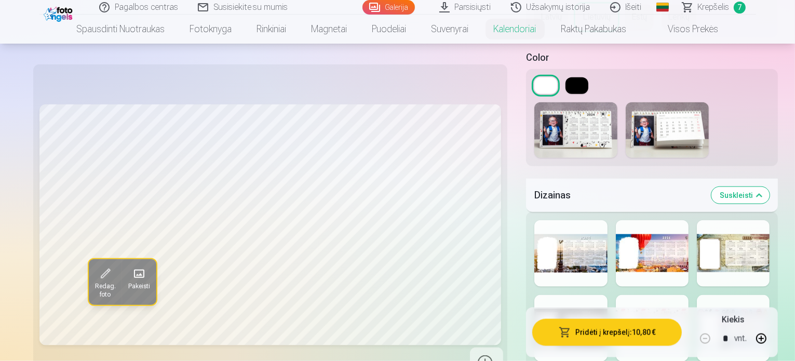
click at [650, 295] on div at bounding box center [652, 328] width 73 height 67
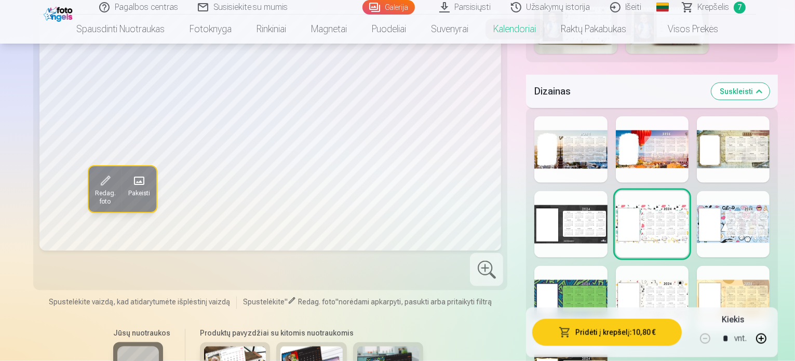
click at [737, 266] on div at bounding box center [733, 299] width 73 height 67
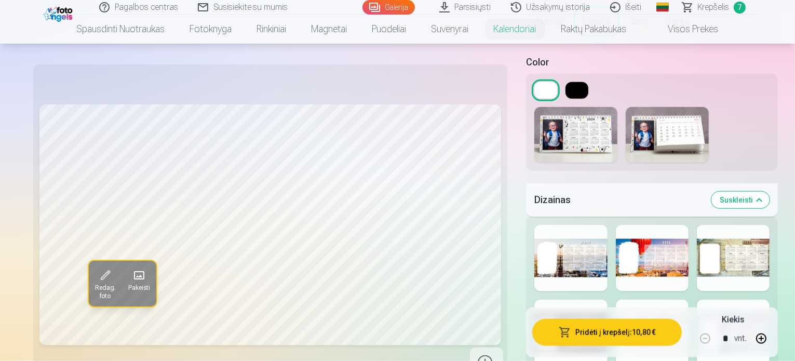
scroll to position [1282, 0]
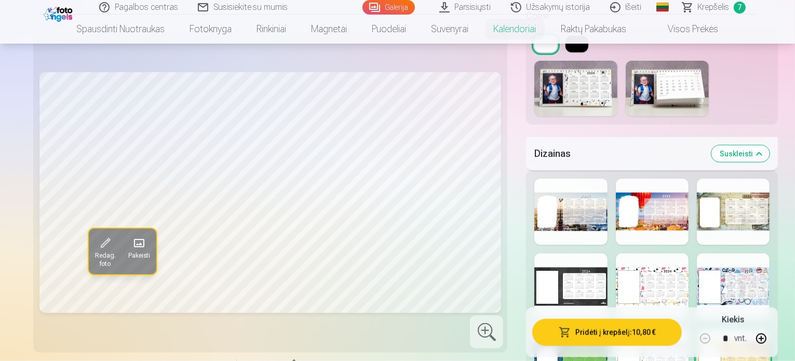
click at [727, 328] on div at bounding box center [733, 361] width 73 height 67
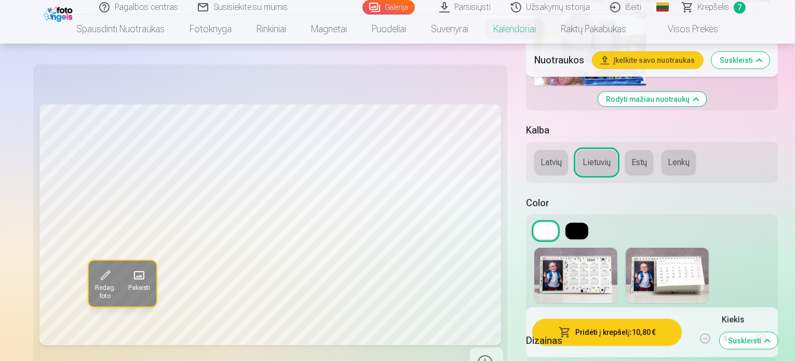
scroll to position [1095, 0]
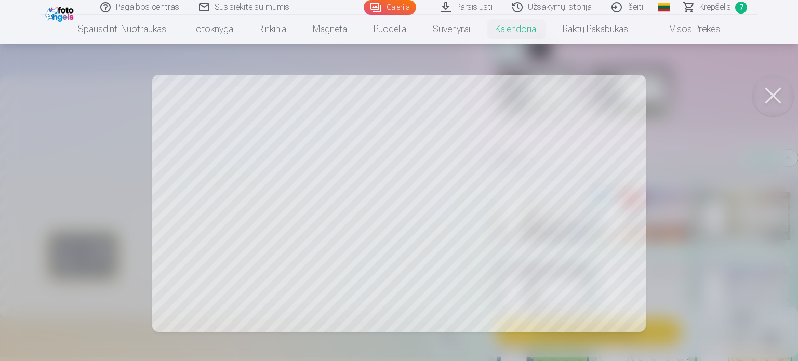
click at [771, 92] on button at bounding box center [773, 96] width 42 height 42
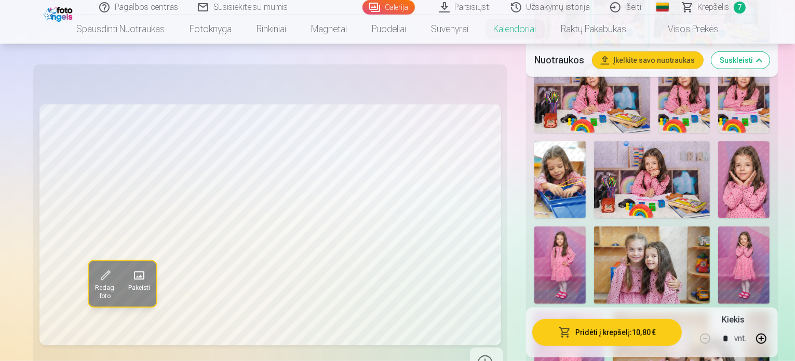
scroll to position [661, 0]
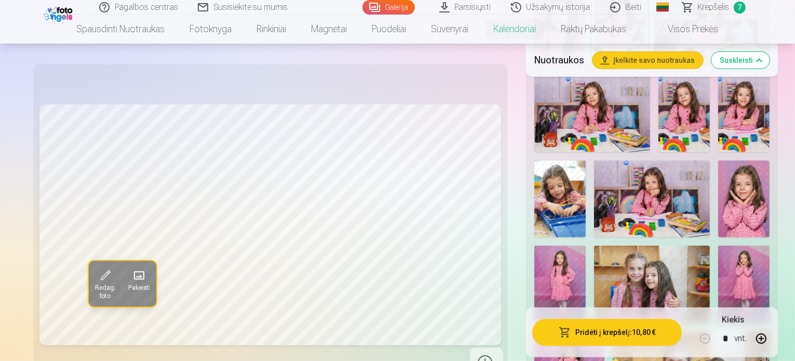
click at [684, 161] on img at bounding box center [652, 199] width 116 height 77
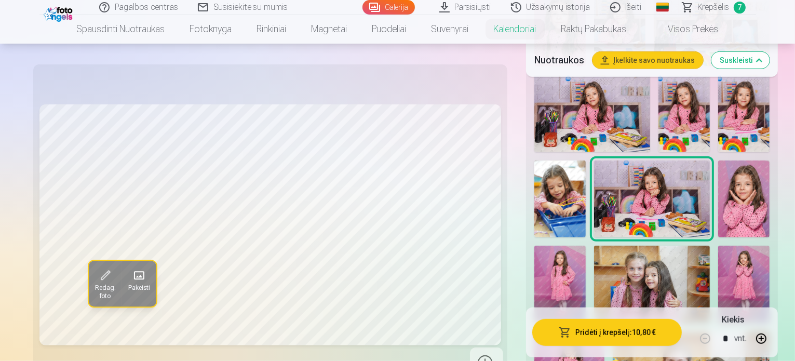
click at [763, 161] on img at bounding box center [744, 199] width 51 height 77
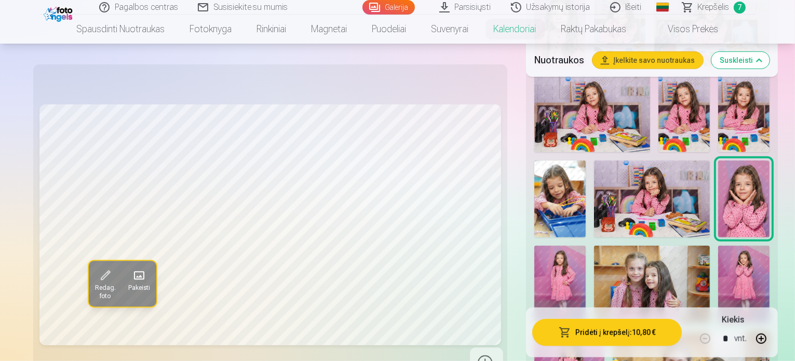
click at [778, 54] on div "Nuotraukos Įkelkite savo nuotraukas Suskleisti" at bounding box center [652, 60] width 252 height 33
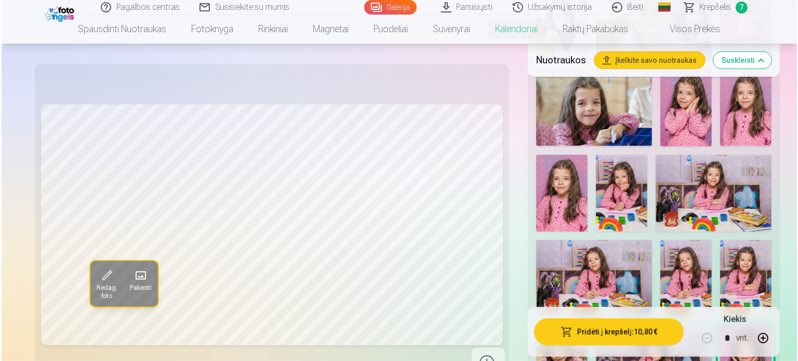
scroll to position [477, 0]
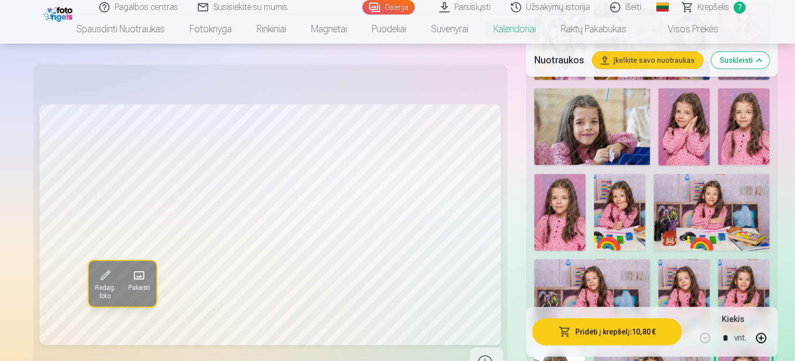
click at [710, 259] on img at bounding box center [684, 297] width 51 height 77
click at [646, 174] on img at bounding box center [619, 212] width 51 height 77
click at [654, 219] on img at bounding box center [712, 212] width 116 height 77
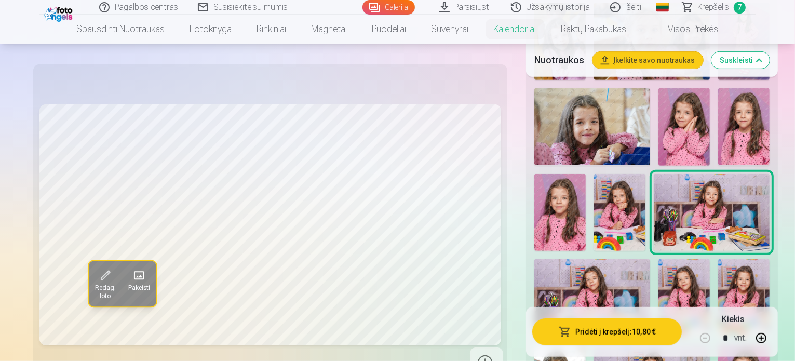
click at [646, 174] on img at bounding box center [619, 212] width 51 height 77
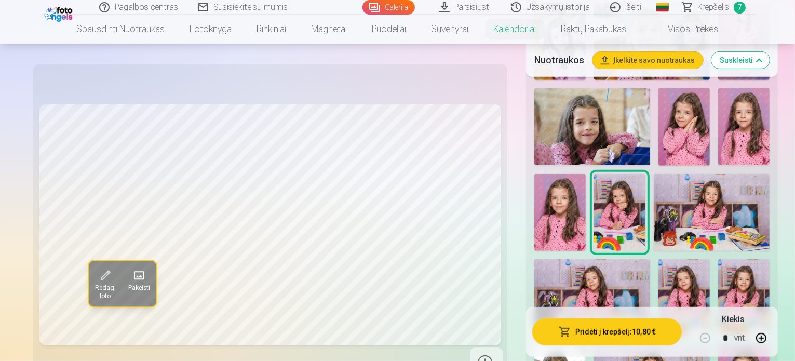
click at [773, 336] on button "button" at bounding box center [761, 338] width 25 height 25
type input "*"
click at [631, 333] on button "Pridėti į krepšelį : 21,60 €" at bounding box center [608, 331] width 150 height 27
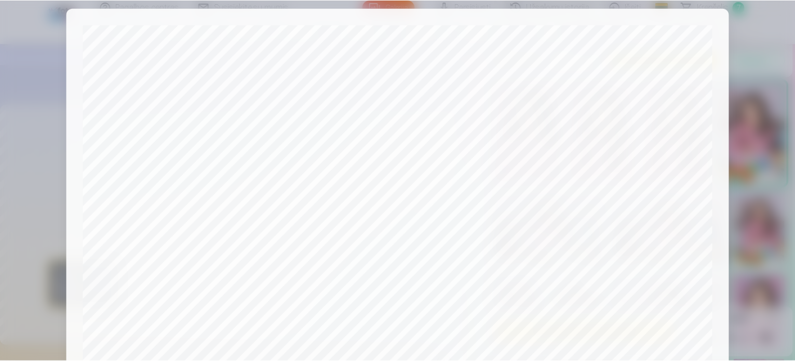
scroll to position [0, 0]
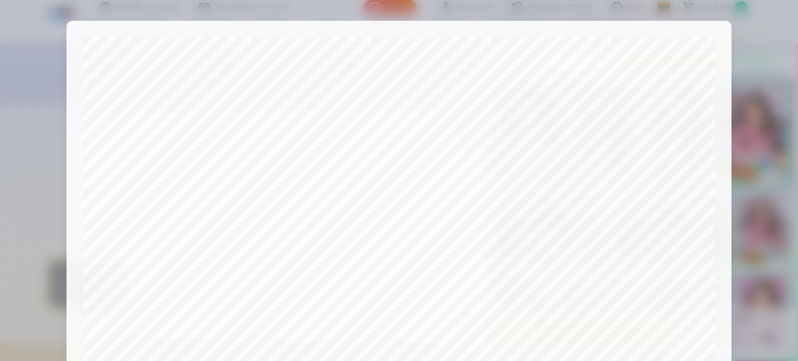
click at [768, 65] on div at bounding box center [399, 180] width 798 height 361
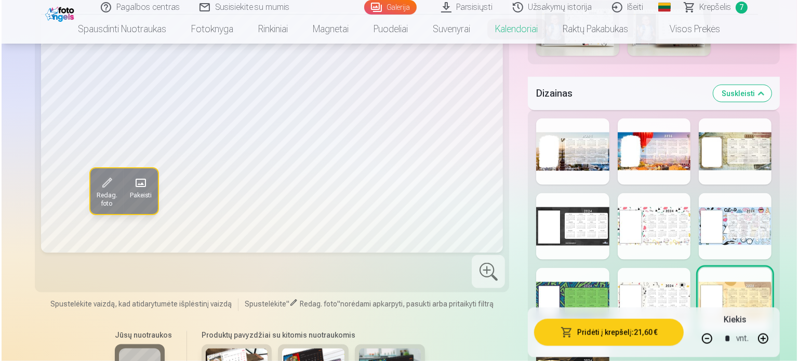
scroll to position [1367, 0]
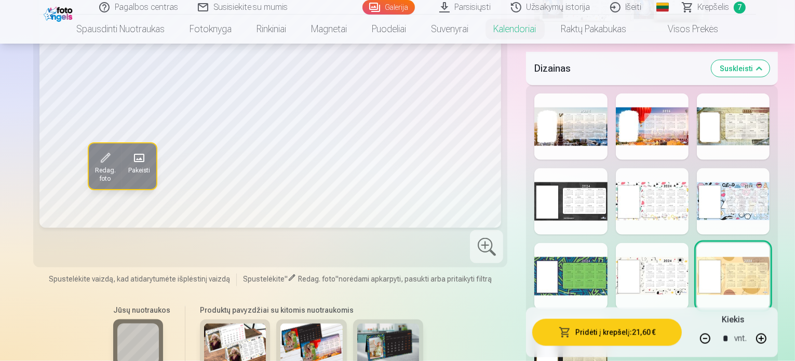
click at [634, 318] on button "Pridėti į krepšelį : 21,60 €" at bounding box center [608, 331] width 150 height 27
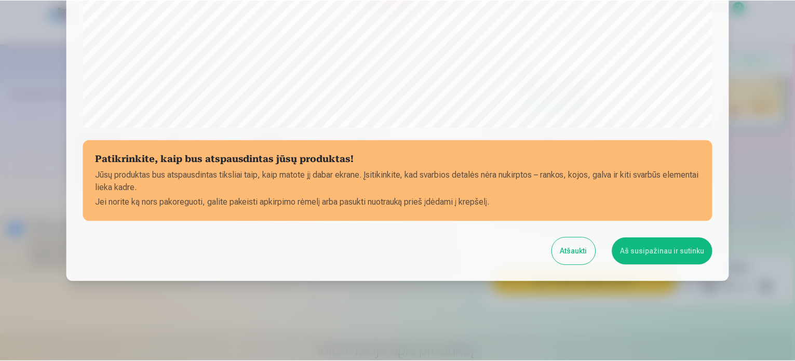
scroll to position [387, 0]
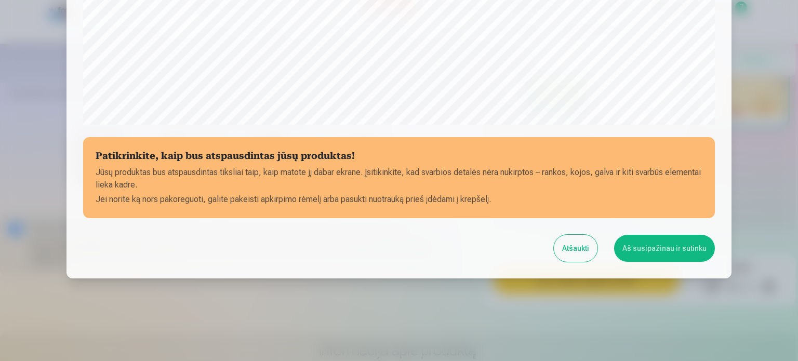
click at [650, 247] on button "Aš susipažinau ir sutinku" at bounding box center [664, 248] width 101 height 27
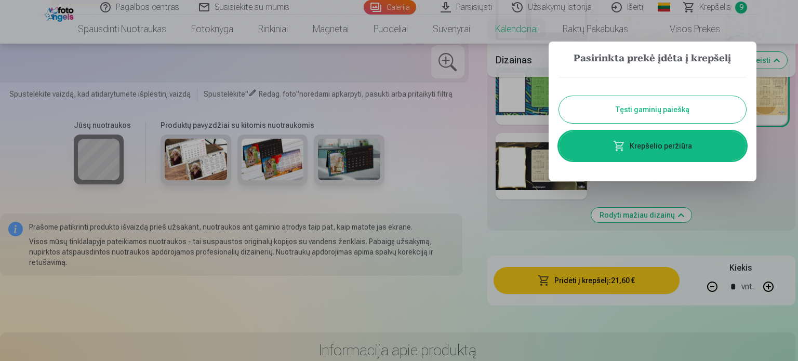
click at [653, 154] on link "Krepšelio peržiūra" at bounding box center [652, 145] width 187 height 29
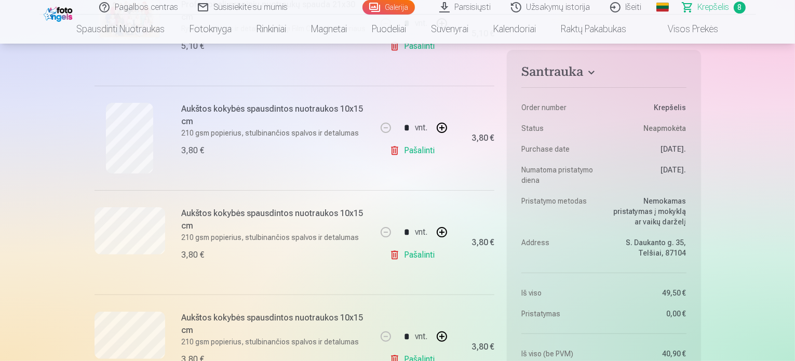
scroll to position [291, 0]
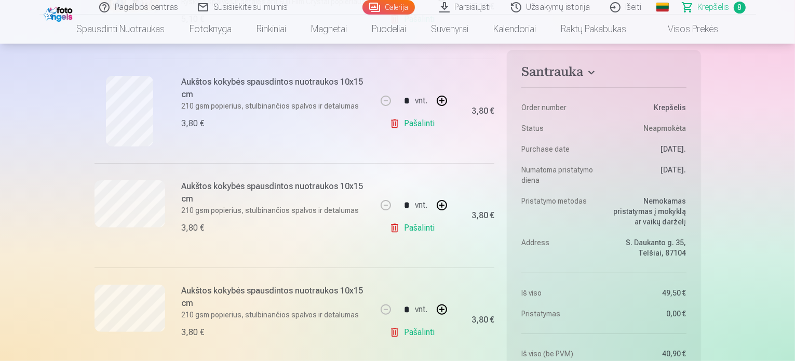
click at [411, 121] on link "Pašalinti" at bounding box center [414, 123] width 49 height 21
type input "*"
click at [416, 122] on link "Pašalinti" at bounding box center [414, 123] width 49 height 21
type input "*"
click at [416, 122] on link "Pašalinti" at bounding box center [414, 123] width 49 height 21
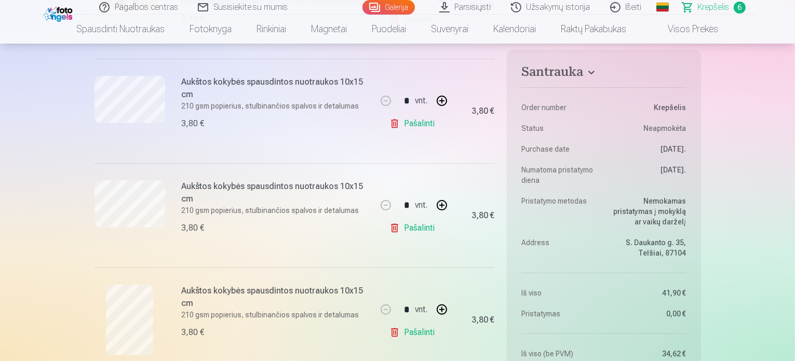
type input "*"
click at [416, 122] on link "Pašalinti" at bounding box center [414, 123] width 49 height 21
type input "*"
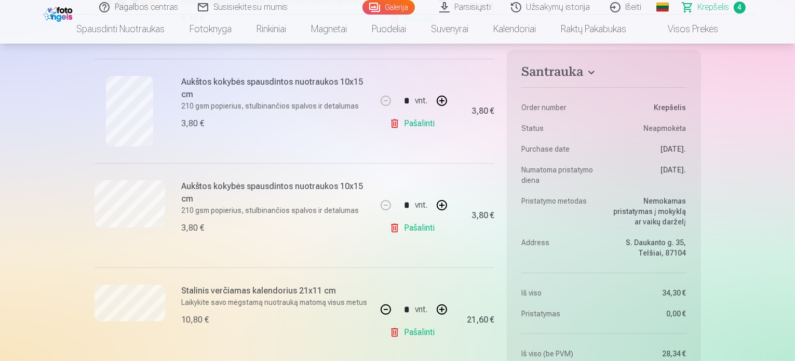
click at [416, 122] on link "Pašalinti" at bounding box center [414, 123] width 49 height 21
type input "*"
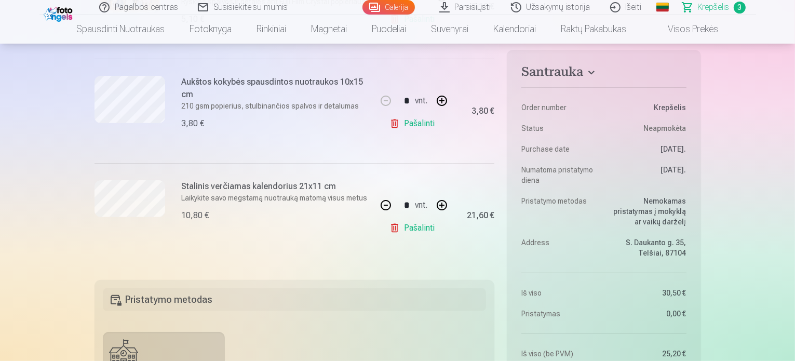
click at [416, 122] on link "Pašalinti" at bounding box center [414, 123] width 49 height 21
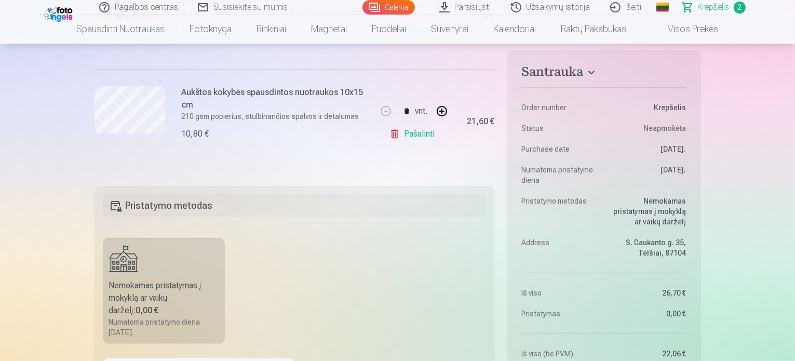
type input "*"
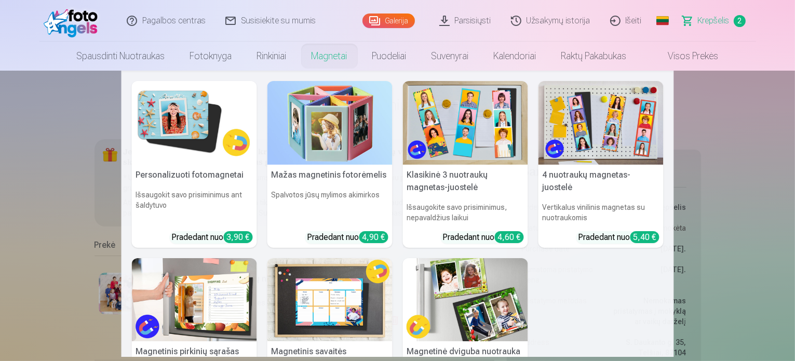
scroll to position [0, 0]
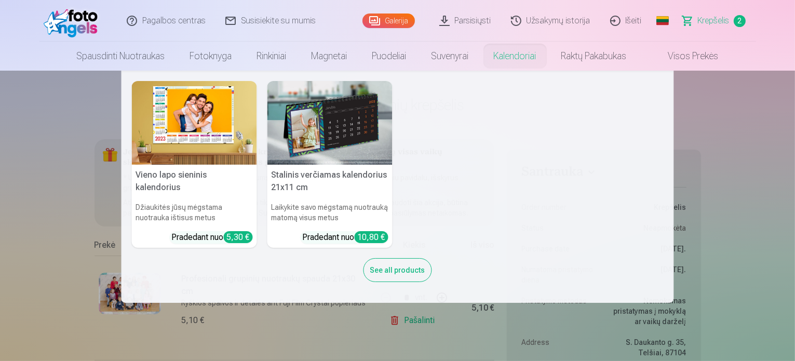
click at [194, 103] on img at bounding box center [194, 123] width 125 height 84
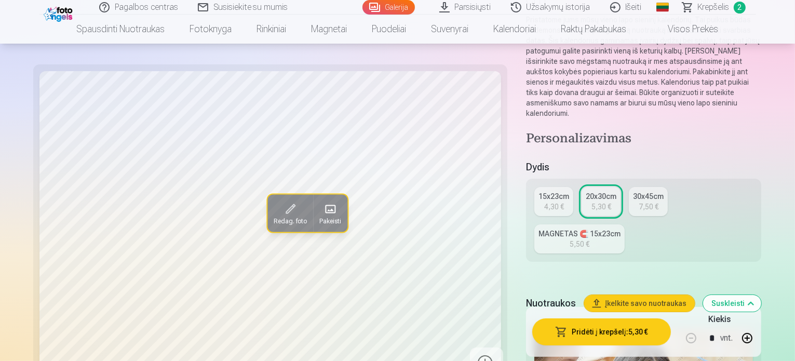
scroll to position [145, 0]
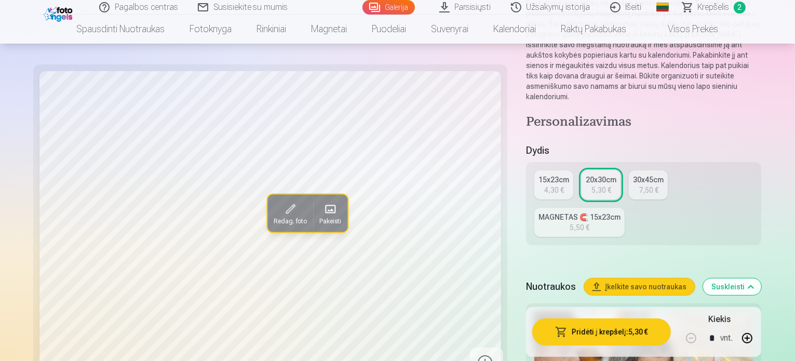
click at [466, 214] on div "Redag. foto Pakeisti" at bounding box center [270, 225] width 462 height 308
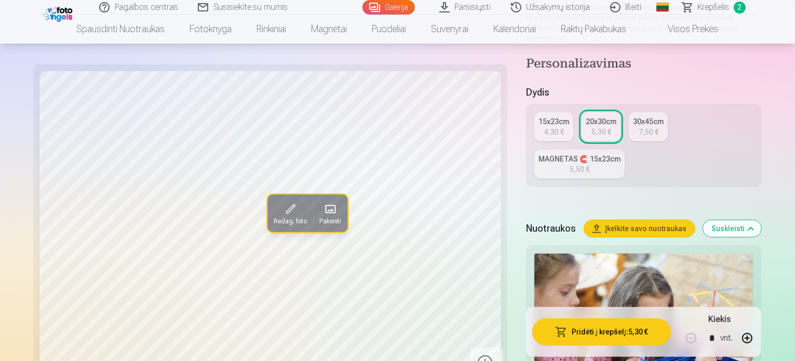
scroll to position [208, 0]
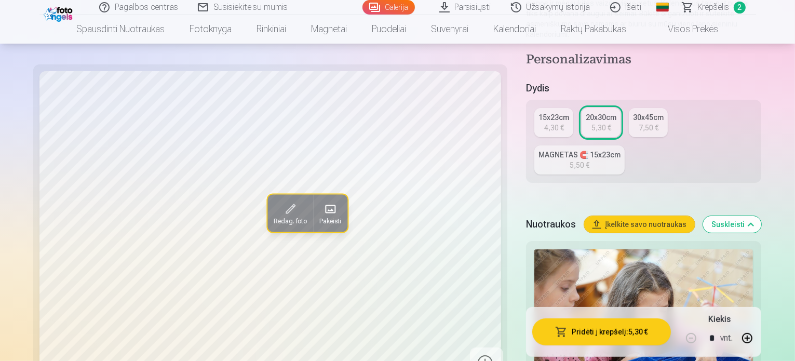
click at [544, 123] on div "4,30 €" at bounding box center [554, 128] width 20 height 10
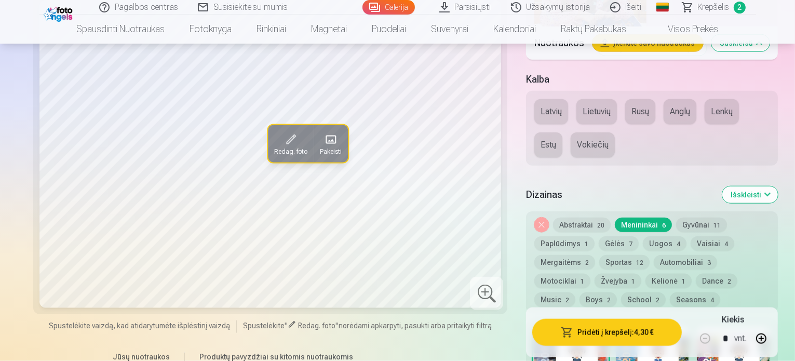
scroll to position [1226, 0]
click at [713, 327] on div at bounding box center [733, 360] width 73 height 67
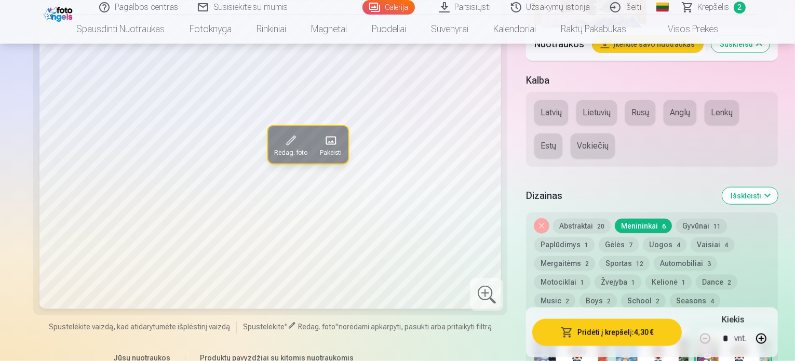
scroll to position [1203, 0]
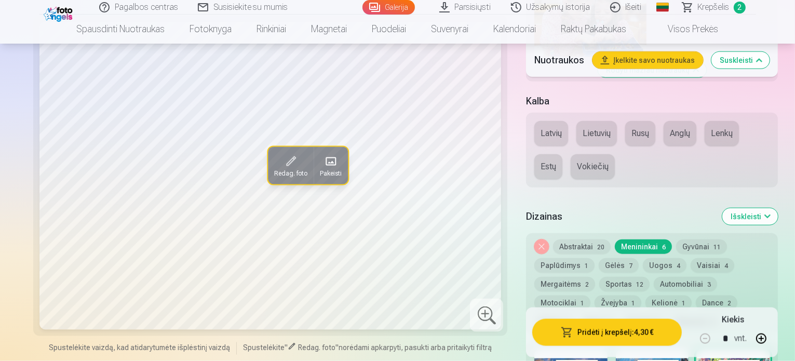
drag, startPoint x: 795, startPoint y: 102, endPoint x: 797, endPoint y: 76, distance: 26.1
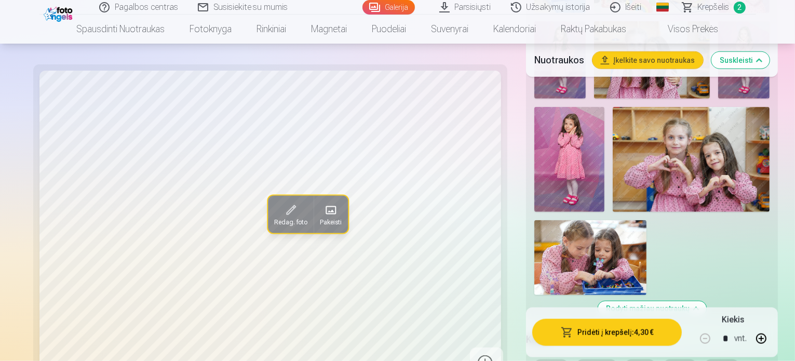
scroll to position [990, 0]
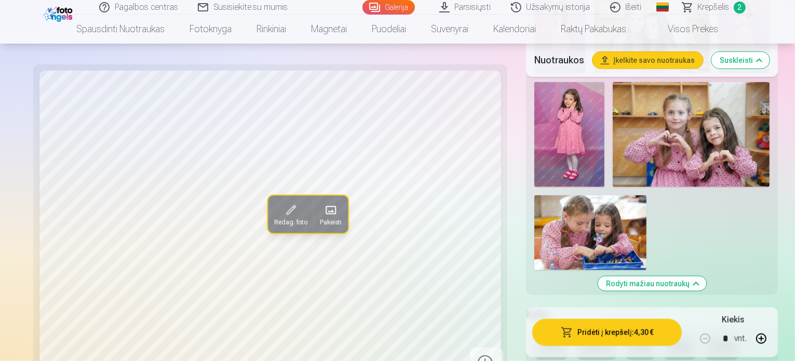
click at [577, 335] on button "Lietuvių" at bounding box center [597, 347] width 41 height 25
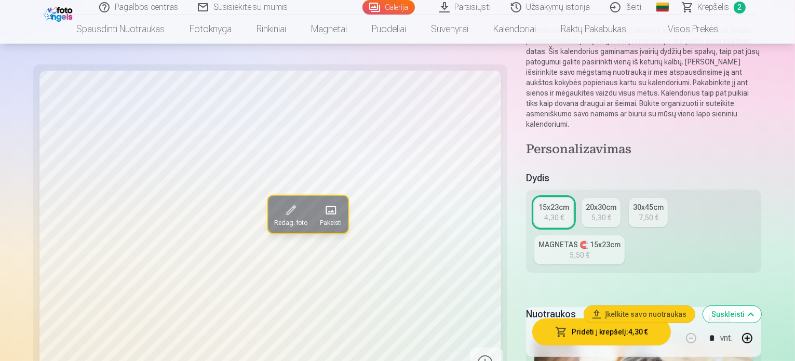
scroll to position [0, 0]
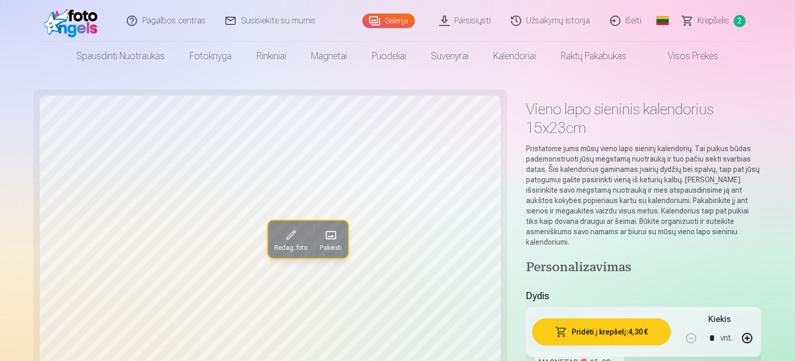
click at [717, 21] on span "Krepšelis" at bounding box center [714, 21] width 32 height 12
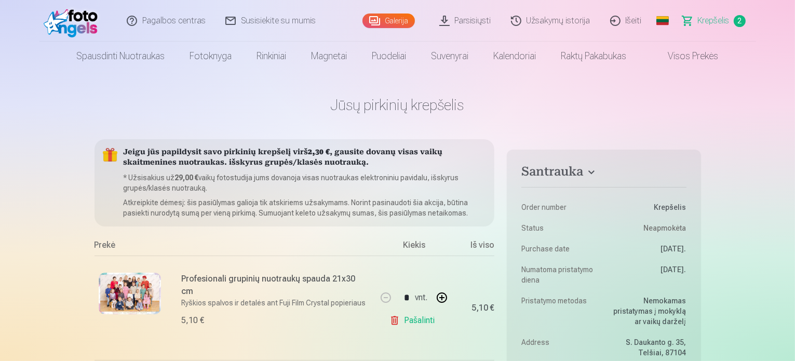
click at [394, 17] on link "Galerija" at bounding box center [389, 21] width 52 height 15
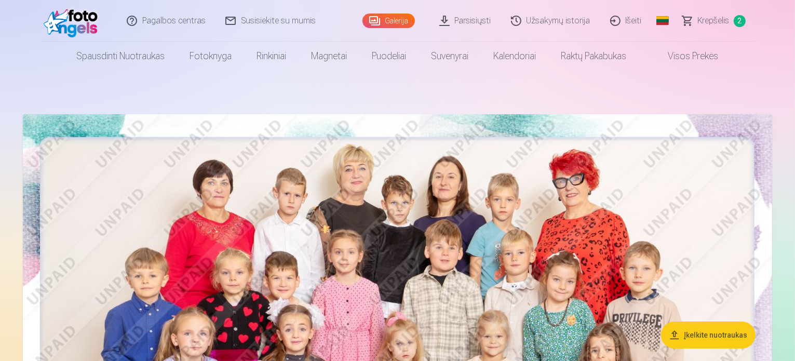
click at [363, 201] on img at bounding box center [398, 364] width 750 height 500
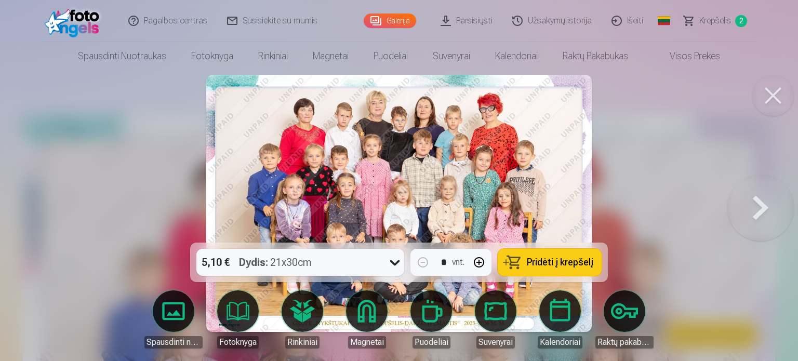
click at [757, 207] on button at bounding box center [760, 204] width 67 height 58
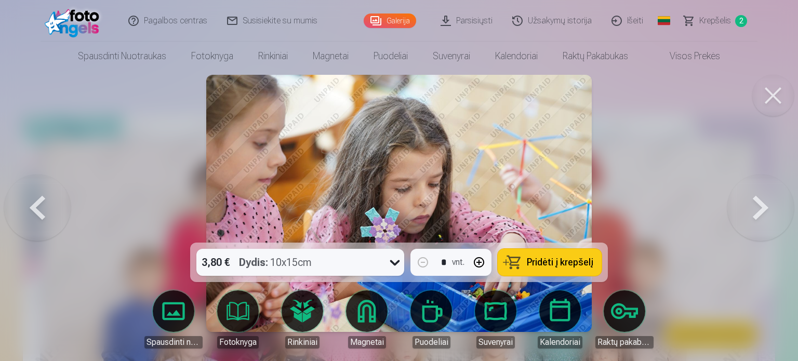
click at [757, 207] on button at bounding box center [760, 204] width 67 height 58
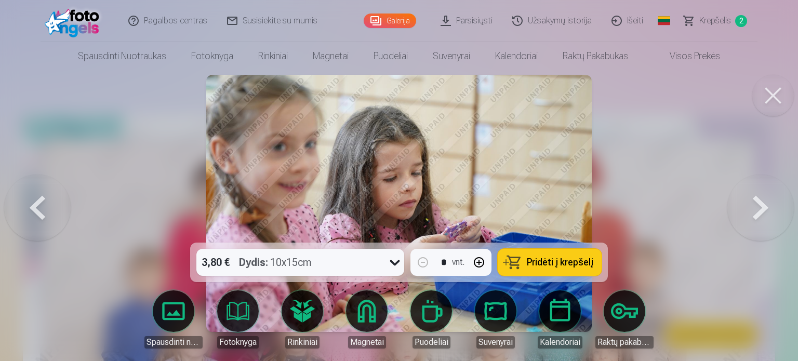
click at [757, 207] on button at bounding box center [760, 204] width 67 height 58
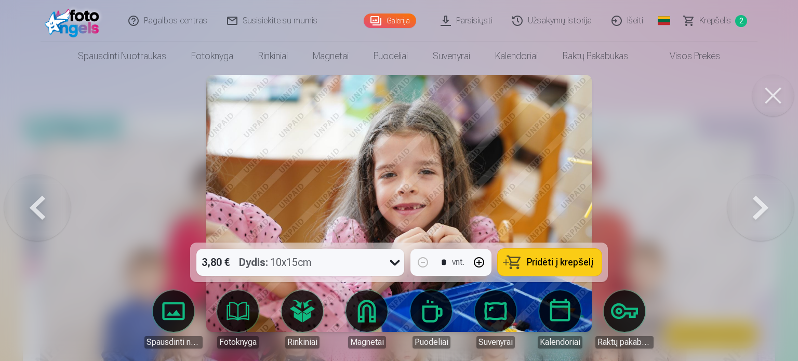
click at [757, 207] on button at bounding box center [760, 204] width 67 height 58
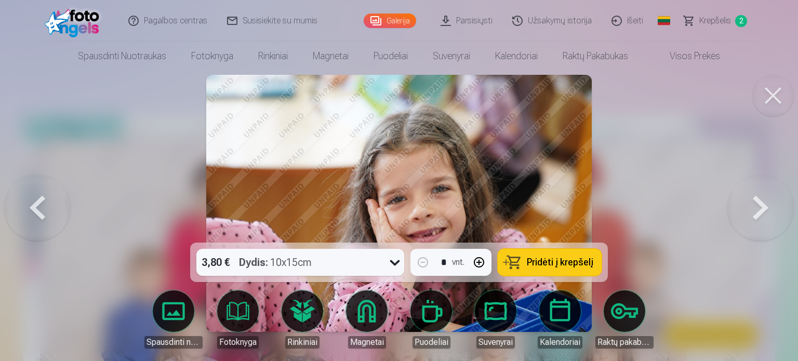
click at [757, 207] on button at bounding box center [760, 204] width 67 height 58
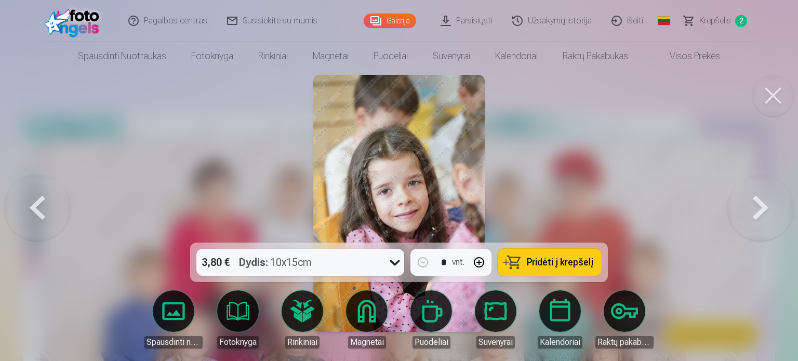
click at [757, 207] on button at bounding box center [760, 204] width 67 height 58
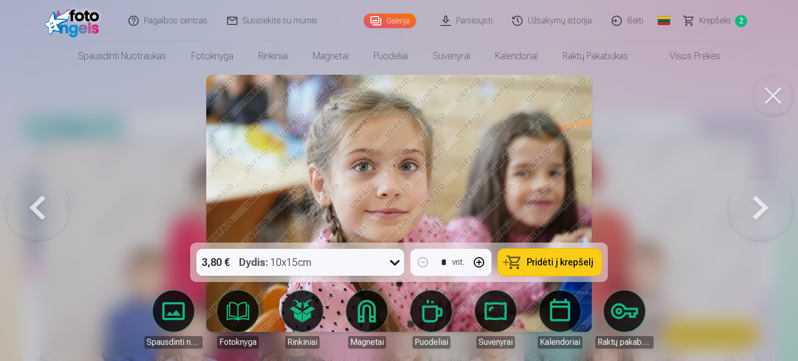
click at [757, 207] on button at bounding box center [760, 204] width 67 height 58
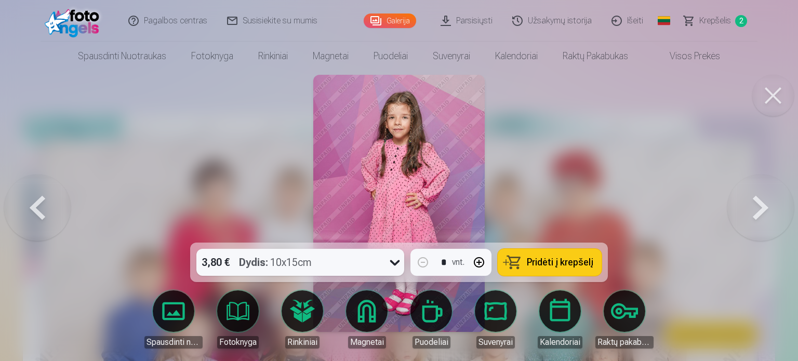
click at [757, 207] on button at bounding box center [760, 204] width 67 height 58
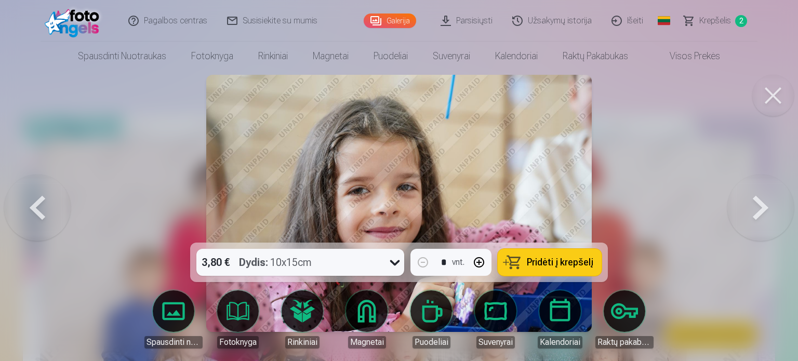
click at [757, 207] on button at bounding box center [760, 204] width 67 height 58
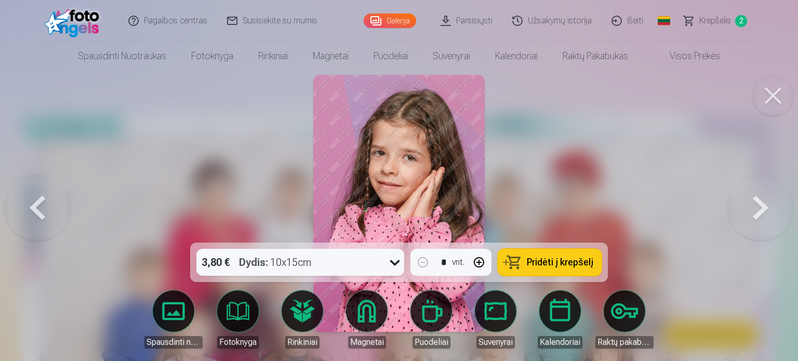
click at [757, 207] on button at bounding box center [760, 204] width 67 height 58
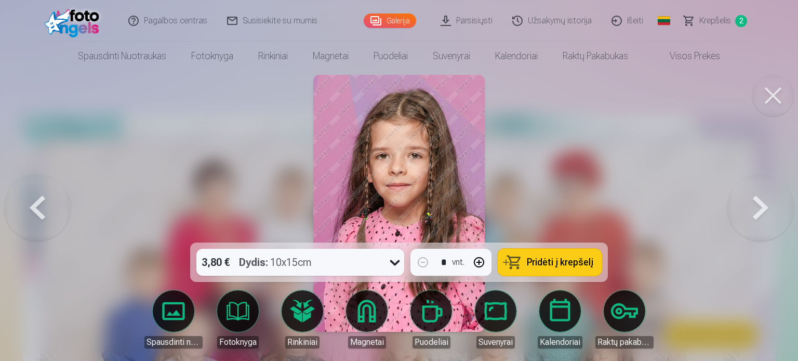
click at [757, 207] on button at bounding box center [760, 204] width 67 height 58
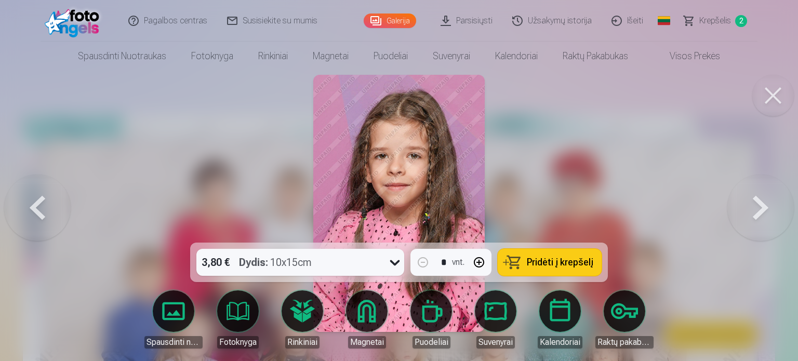
click at [757, 207] on button at bounding box center [760, 204] width 67 height 58
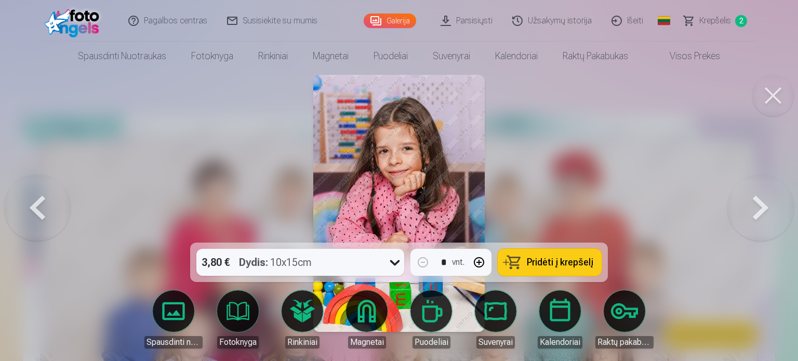
click at [757, 207] on button at bounding box center [760, 204] width 67 height 58
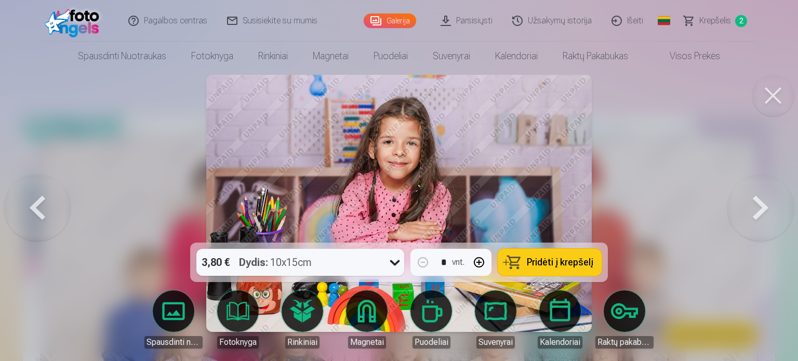
click at [757, 207] on button at bounding box center [760, 204] width 67 height 58
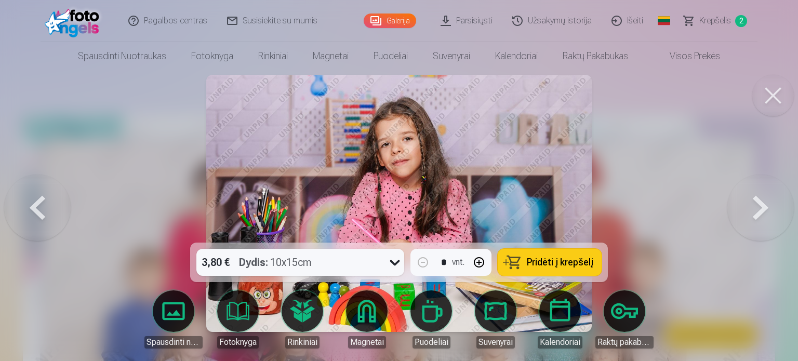
click at [757, 207] on button at bounding box center [760, 204] width 67 height 58
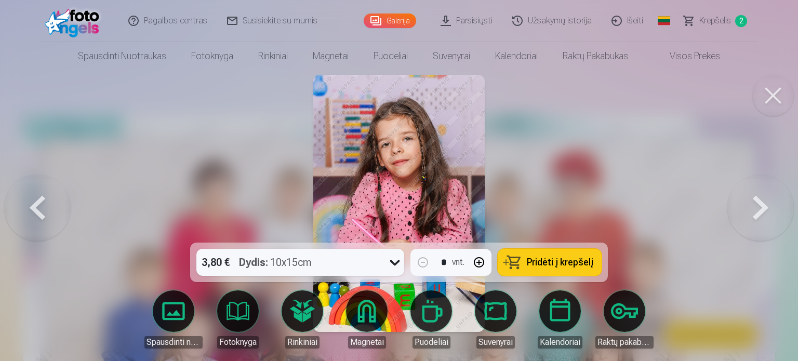
click at [757, 207] on button at bounding box center [760, 204] width 67 height 58
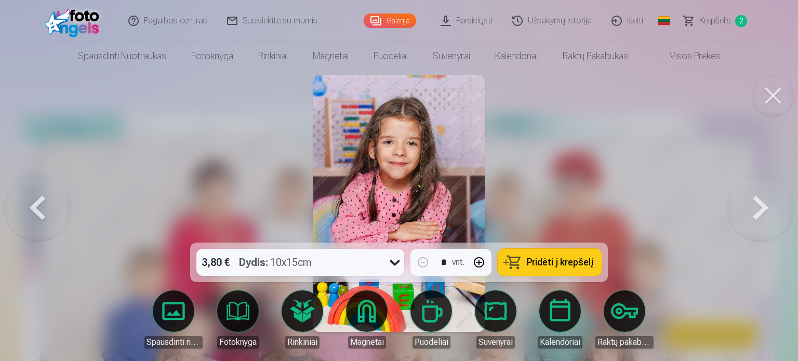
click at [757, 207] on button at bounding box center [760, 204] width 67 height 58
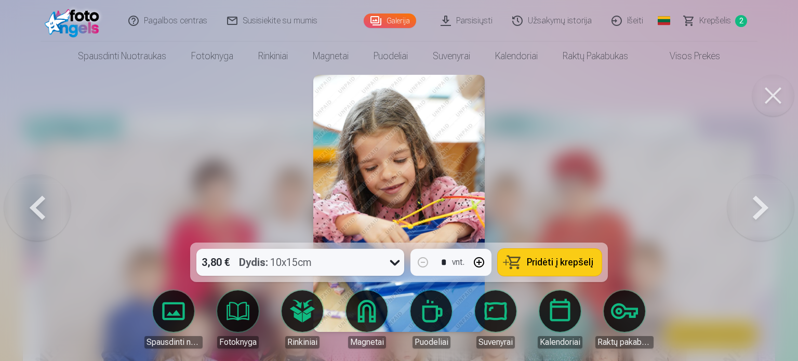
click at [757, 207] on button at bounding box center [760, 204] width 67 height 58
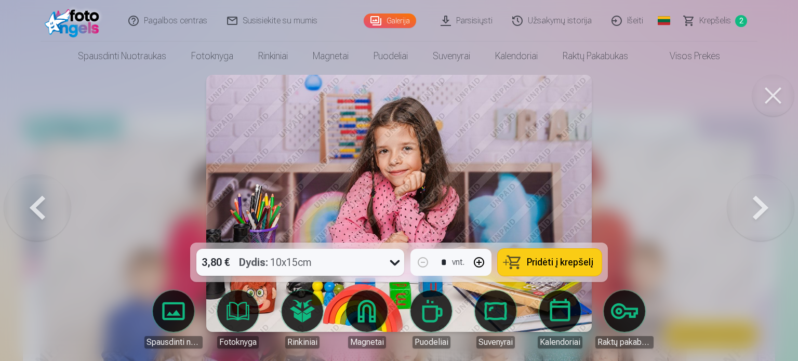
click at [582, 259] on span "Pridėti į krepšelį" at bounding box center [560, 262] width 67 height 9
click at [712, 20] on span "Krepšelis" at bounding box center [715, 21] width 32 height 12
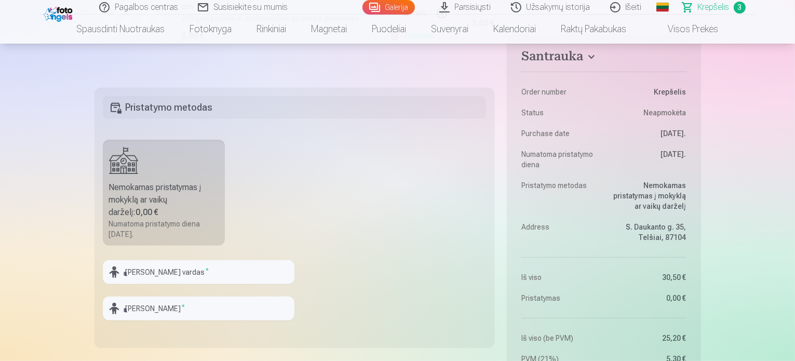
scroll to position [509, 0]
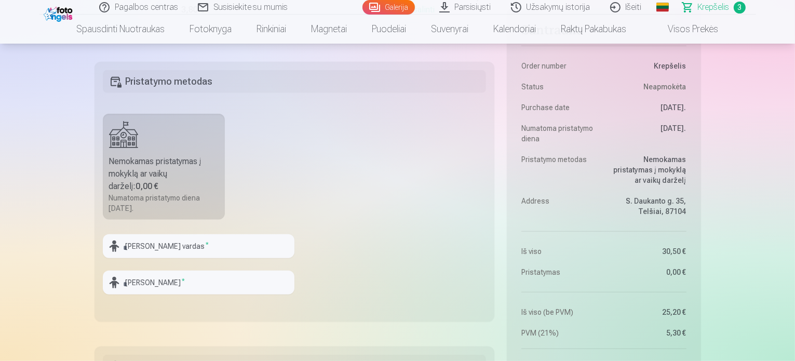
click at [248, 258] on div at bounding box center [199, 262] width 192 height 8
click at [191, 241] on input "text" at bounding box center [199, 246] width 192 height 24
type input "*"
type input "*******"
click at [191, 280] on input "text" at bounding box center [199, 283] width 192 height 24
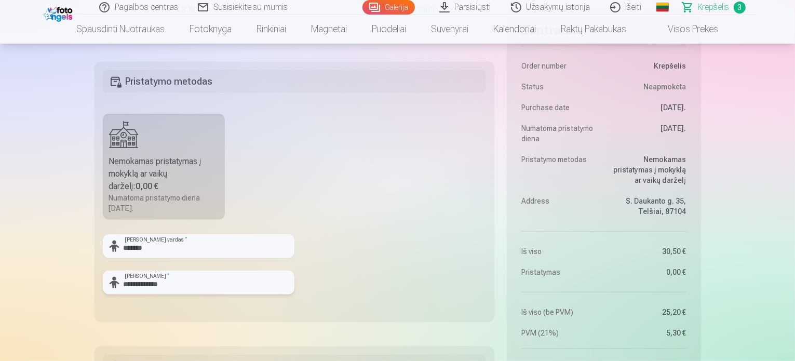
type input "**********"
click at [355, 228] on fieldset "**********" at bounding box center [295, 192] width 401 height 260
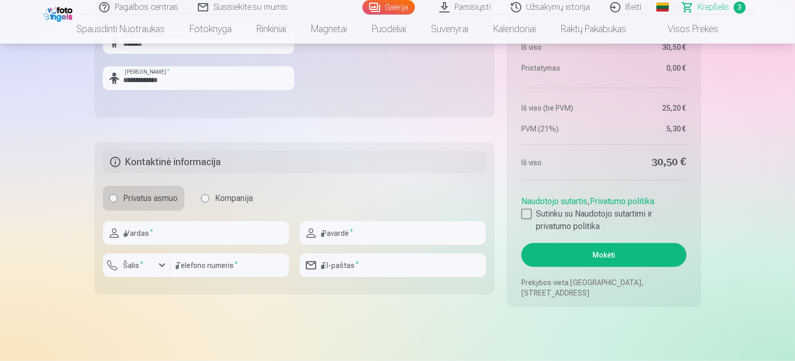
scroll to position [738, 0]
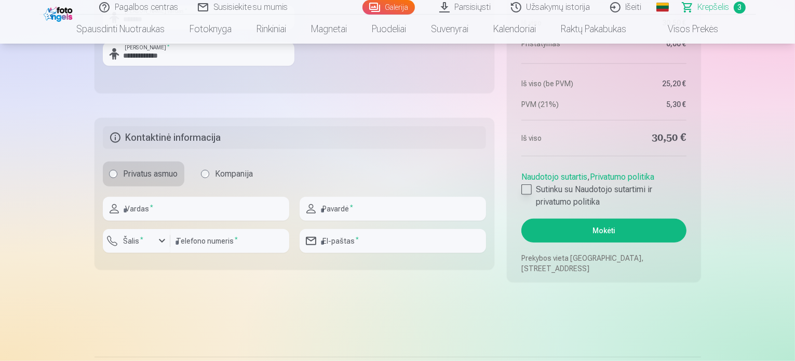
click at [529, 187] on div at bounding box center [527, 189] width 10 height 10
click at [629, 225] on button "Mokėti" at bounding box center [604, 231] width 165 height 24
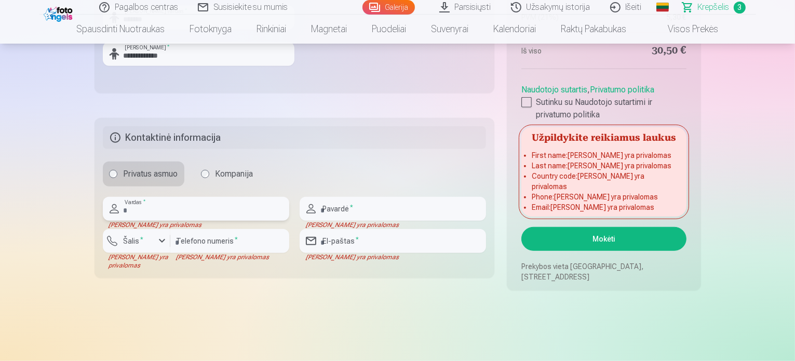
click at [222, 202] on input "text" at bounding box center [196, 209] width 187 height 24
type input "*******"
type input "**********"
type input "*********"
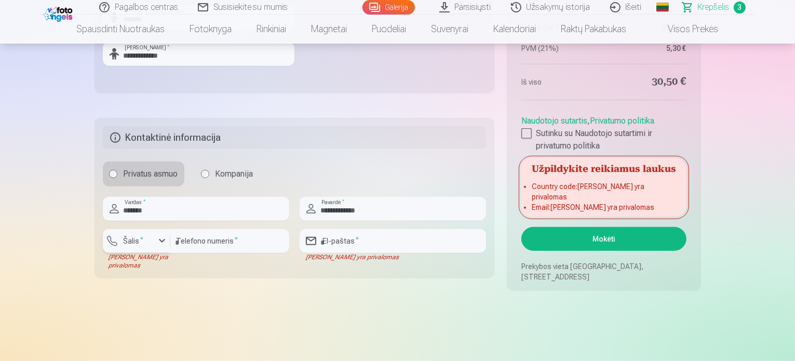
click at [157, 240] on div "button" at bounding box center [162, 241] width 12 height 12
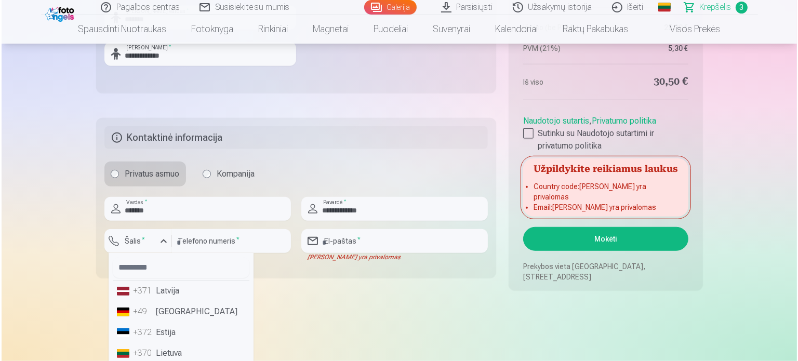
scroll to position [740, 0]
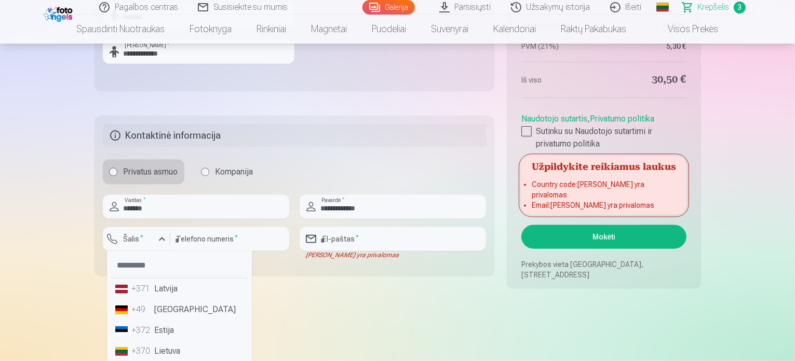
click at [179, 355] on li "+370 Lietuva" at bounding box center [179, 351] width 137 height 21
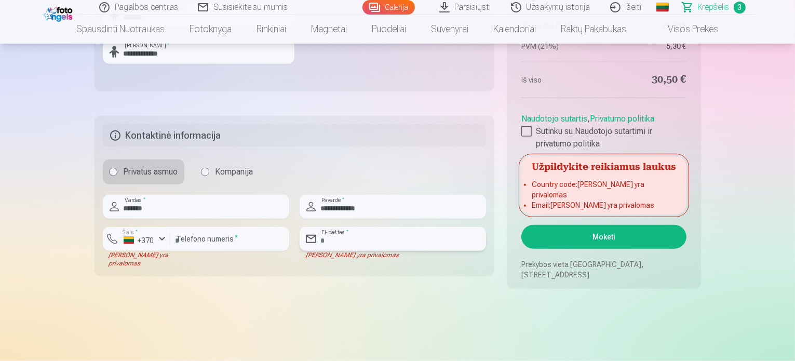
click at [390, 234] on input "email" at bounding box center [393, 239] width 187 height 24
type input "**********"
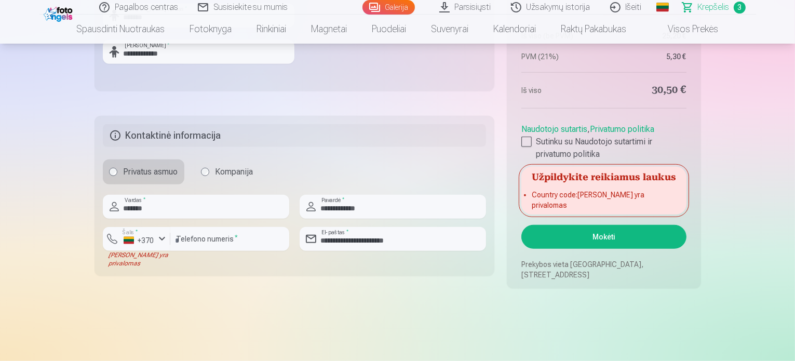
click at [125, 233] on label "Šalis *" at bounding box center [129, 233] width 21 height 8
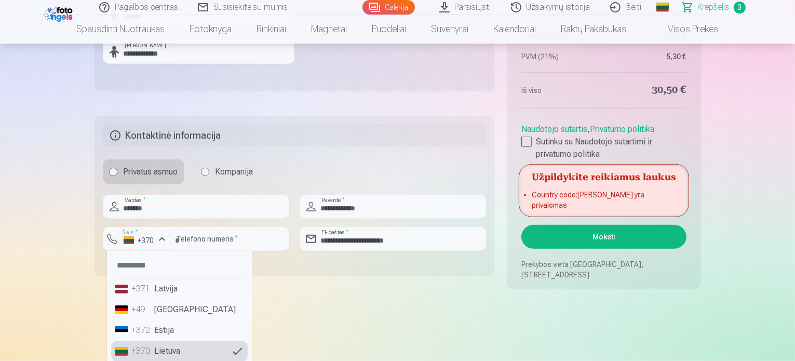
click at [157, 347] on li "+370 Lietuva" at bounding box center [179, 351] width 137 height 21
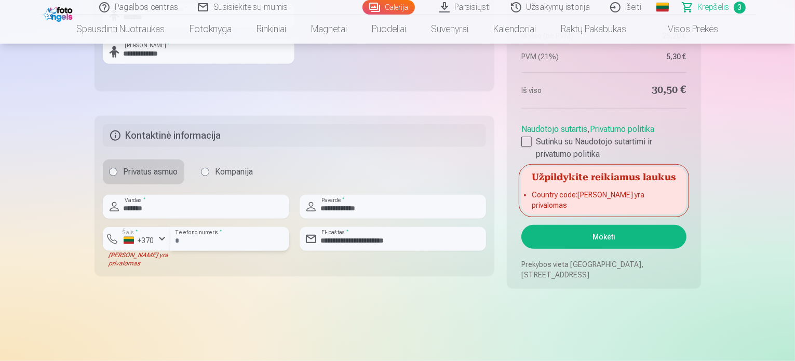
click at [178, 238] on input "*********" at bounding box center [229, 239] width 119 height 24
type input "********"
click at [603, 235] on button "Mokėti" at bounding box center [604, 237] width 165 height 24
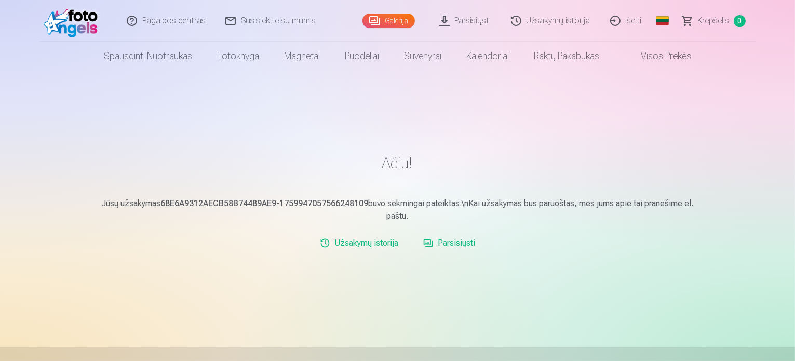
click at [451, 243] on link "Parsisiųsti" at bounding box center [449, 243] width 60 height 21
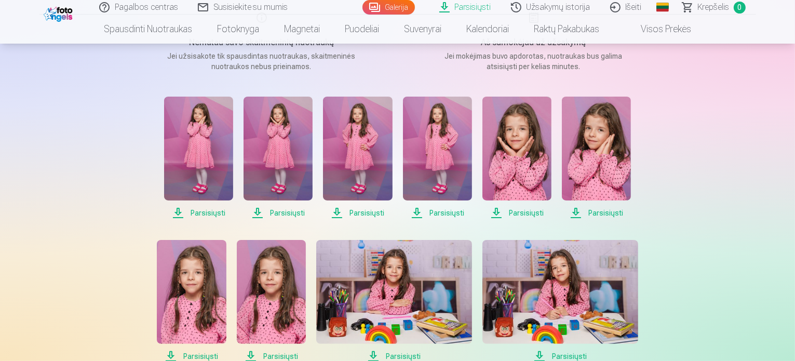
scroll to position [166, 0]
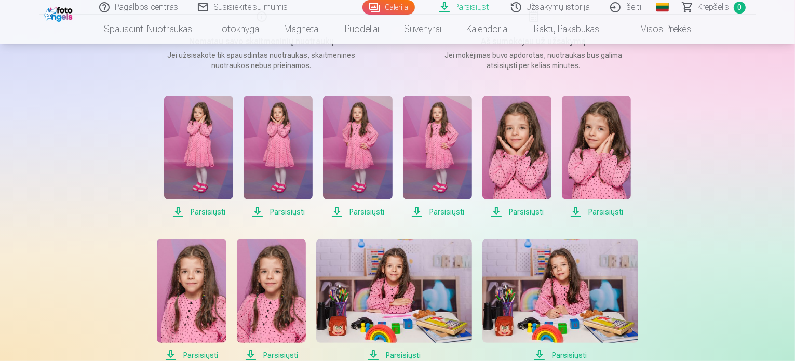
click at [207, 214] on span "Parsisiųsti" at bounding box center [198, 212] width 69 height 12
click at [288, 211] on span "Parsisiųsti" at bounding box center [278, 212] width 69 height 12
click at [362, 209] on span "Parsisiųsti" at bounding box center [357, 212] width 69 height 12
click at [443, 211] on span "Parsisiųsti" at bounding box center [437, 212] width 69 height 12
click at [518, 212] on span "Parsisiųsti" at bounding box center [517, 212] width 69 height 12
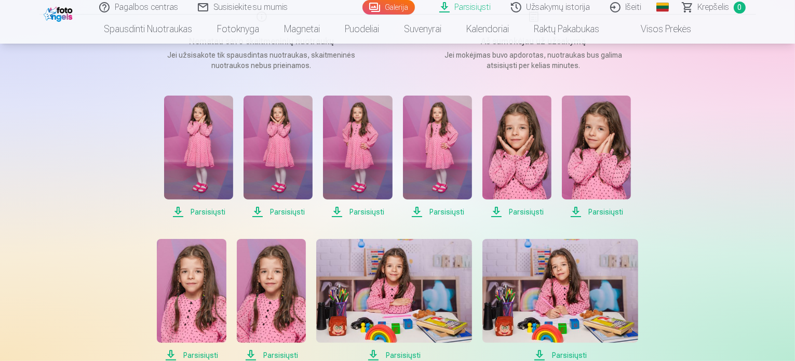
click at [604, 209] on span "Parsisiųsti" at bounding box center [596, 212] width 69 height 12
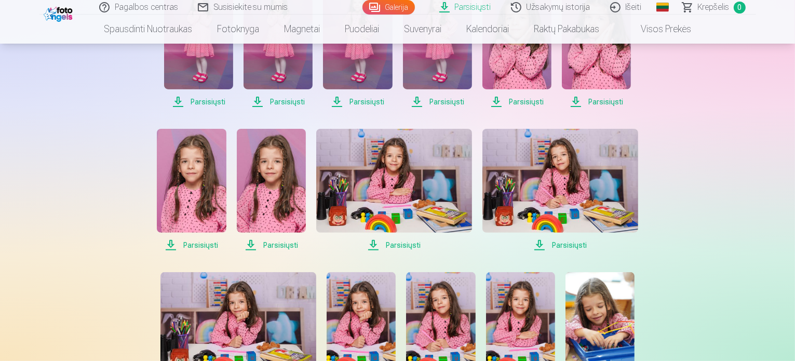
scroll to position [312, 0]
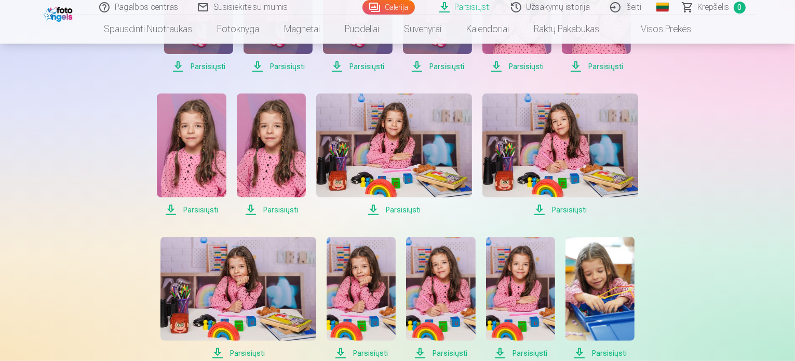
click at [202, 215] on span "Parsisiųsti" at bounding box center [191, 210] width 69 height 12
click at [274, 209] on span "Parsisiųsti" at bounding box center [271, 210] width 69 height 12
click at [393, 207] on span "Parsisiųsti" at bounding box center [394, 210] width 156 height 12
click at [559, 212] on span "Parsisiųsti" at bounding box center [561, 210] width 156 height 12
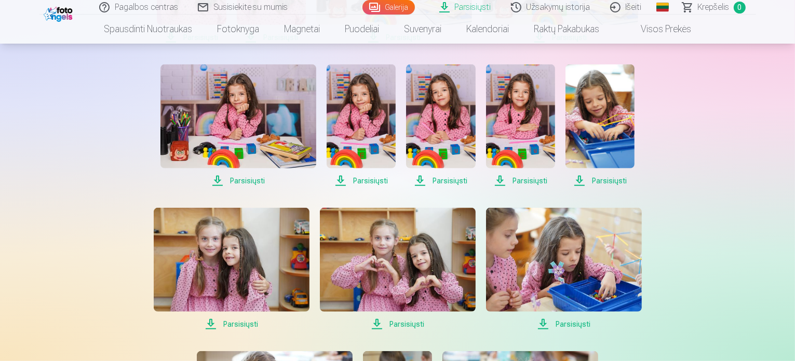
scroll to position [499, 0]
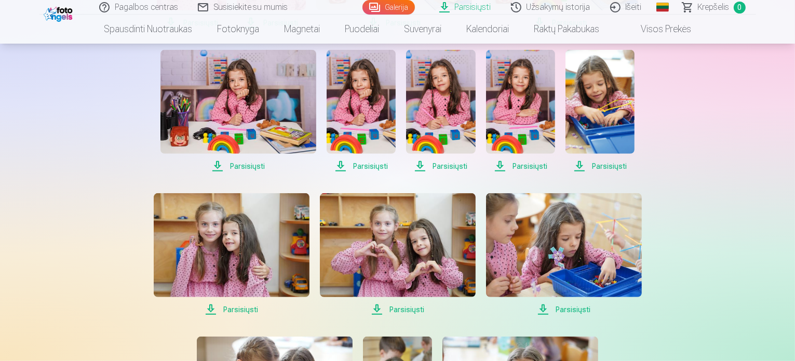
click at [251, 165] on span "Parsisiųsti" at bounding box center [239, 166] width 156 height 12
click at [369, 164] on span "Parsisiųsti" at bounding box center [361, 166] width 69 height 12
click at [447, 166] on span "Parsisiųsti" at bounding box center [440, 166] width 69 height 12
click at [524, 165] on span "Parsisiųsti" at bounding box center [520, 166] width 69 height 12
click at [613, 164] on span "Parsisiųsti" at bounding box center [600, 166] width 69 height 12
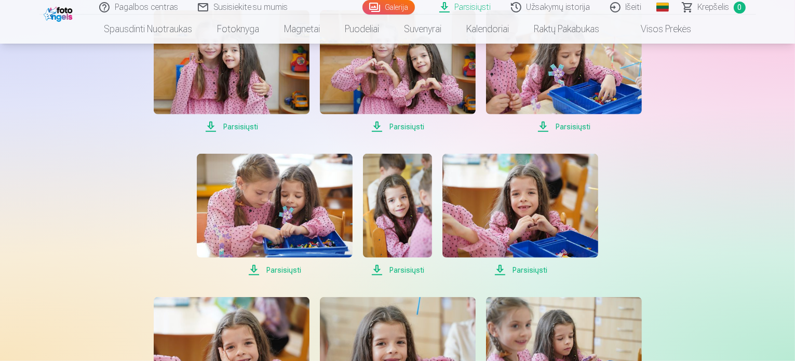
scroll to position [686, 0]
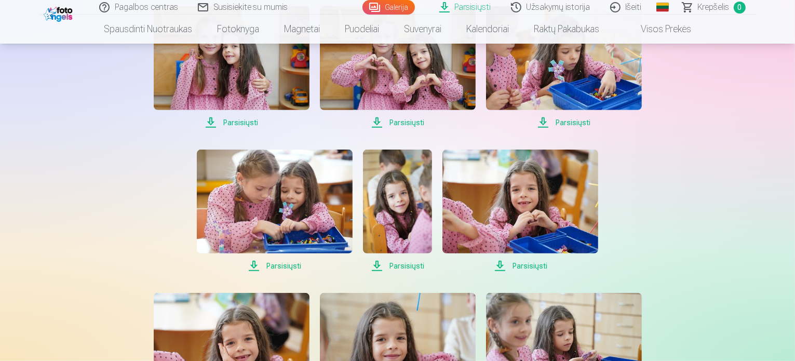
click at [245, 123] on span "Parsisiųsti" at bounding box center [232, 122] width 156 height 12
click at [407, 119] on span "Parsisiųsti" at bounding box center [398, 122] width 156 height 12
click at [568, 120] on span "Parsisiųsti" at bounding box center [564, 122] width 156 height 12
click at [289, 263] on span "Parsisiųsti" at bounding box center [275, 266] width 156 height 12
click at [405, 265] on span "Parsisiųsti" at bounding box center [397, 266] width 69 height 12
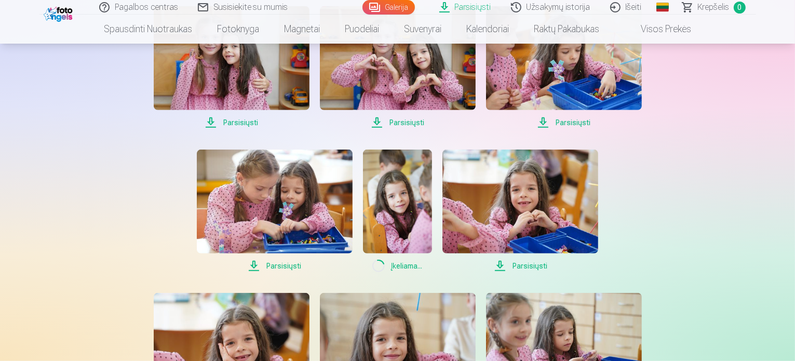
click at [530, 262] on span "Parsisiųsti" at bounding box center [521, 266] width 156 height 12
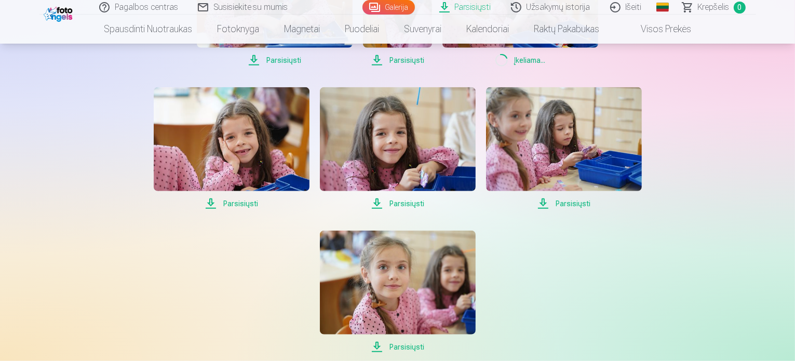
scroll to position [894, 0]
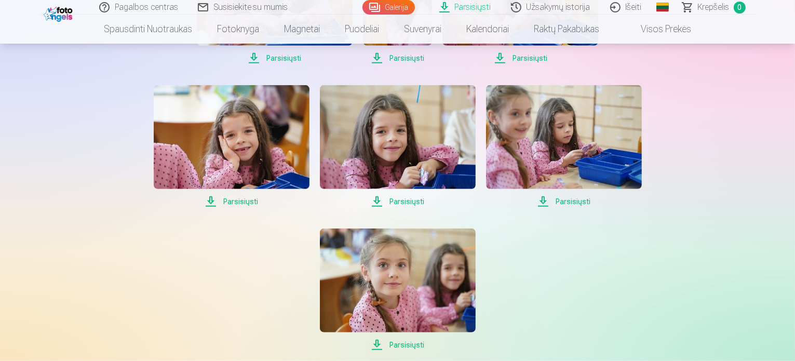
click at [239, 202] on span "Parsisiųsti" at bounding box center [232, 201] width 156 height 12
click at [417, 201] on span "Parsisiųsti" at bounding box center [398, 201] width 156 height 12
click at [560, 201] on span "Parsisiųsti" at bounding box center [564, 201] width 156 height 12
click at [405, 345] on span "Parsisiųsti" at bounding box center [398, 345] width 156 height 12
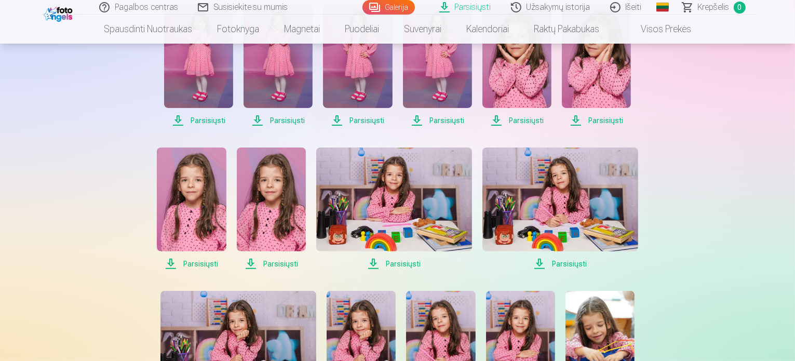
scroll to position [270, 0]
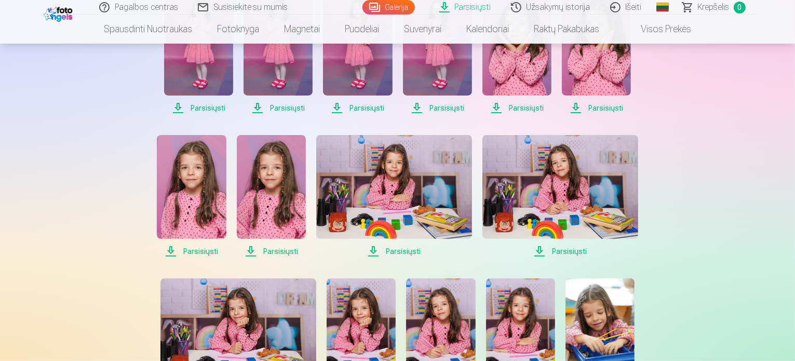
click at [403, 249] on span "Parsisiųsti" at bounding box center [394, 251] width 156 height 12
